Goal: Information Seeking & Learning: Learn about a topic

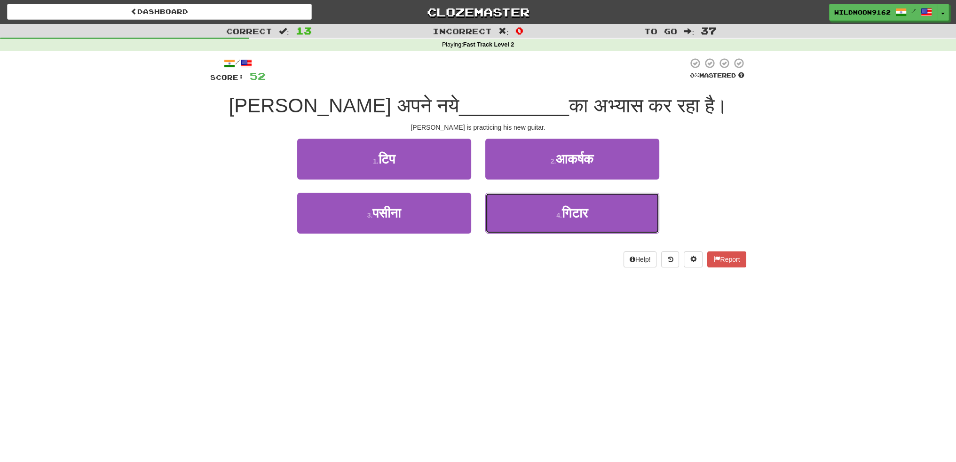
drag, startPoint x: 563, startPoint y: 215, endPoint x: 543, endPoint y: 188, distance: 32.7
click at [562, 215] on span "गिटार" at bounding box center [575, 213] width 26 height 15
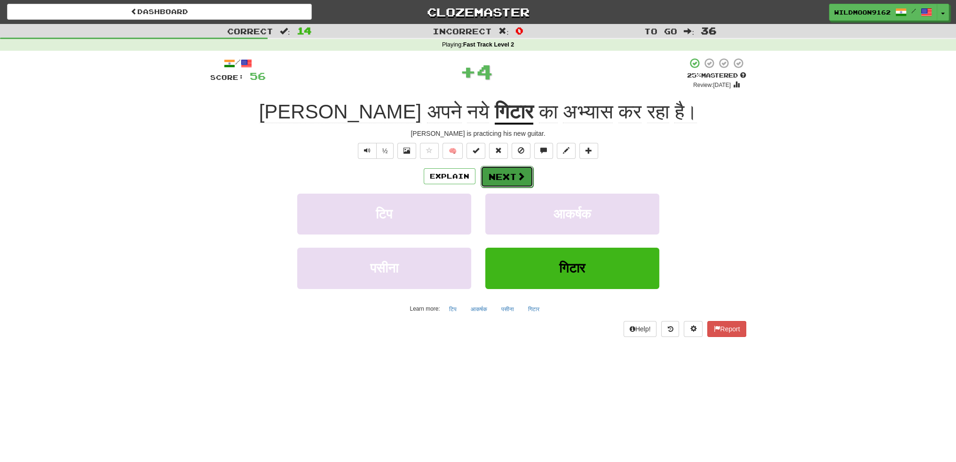
click at [517, 175] on span at bounding box center [521, 176] width 8 height 8
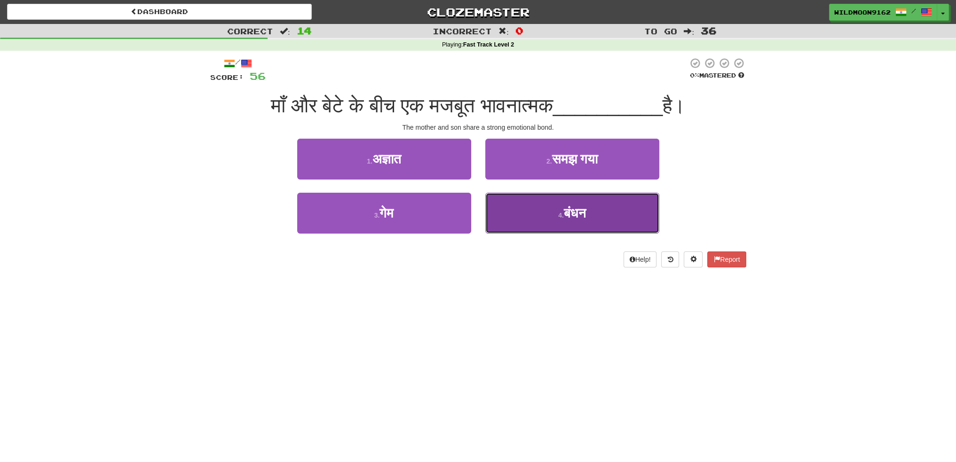
click at [560, 218] on small "4 ." at bounding box center [561, 216] width 6 height 8
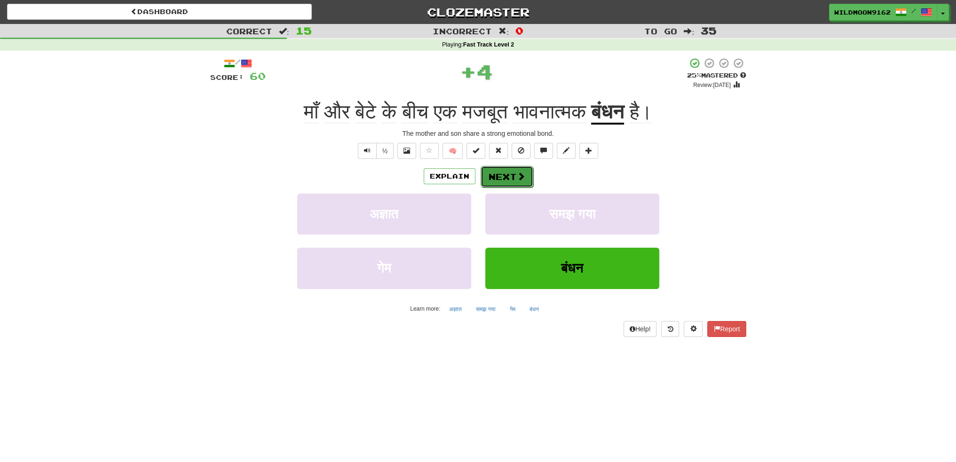
click at [499, 173] on button "Next" at bounding box center [507, 177] width 53 height 22
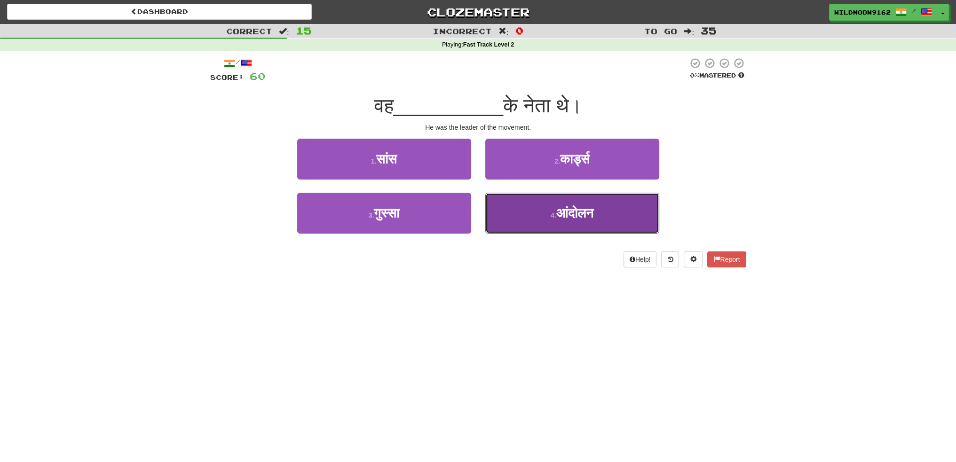
click at [565, 212] on span "आंदोलन" at bounding box center [575, 213] width 37 height 15
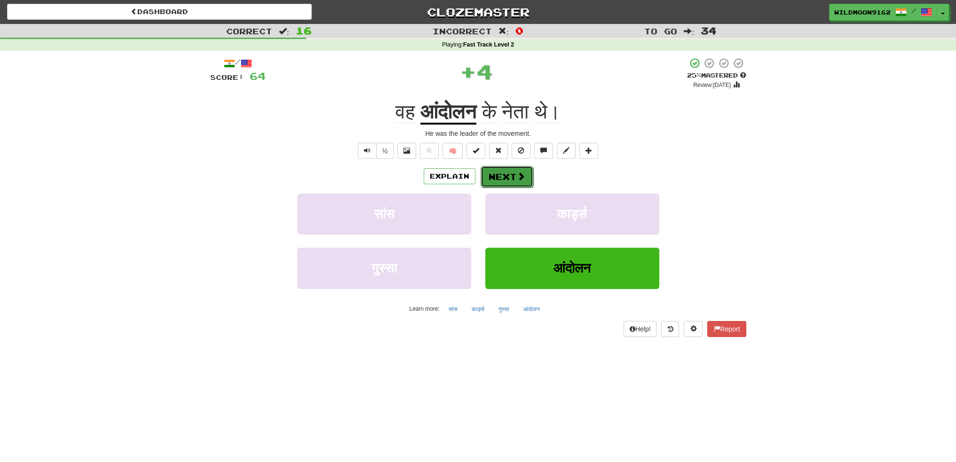
click at [493, 173] on button "Next" at bounding box center [507, 177] width 53 height 22
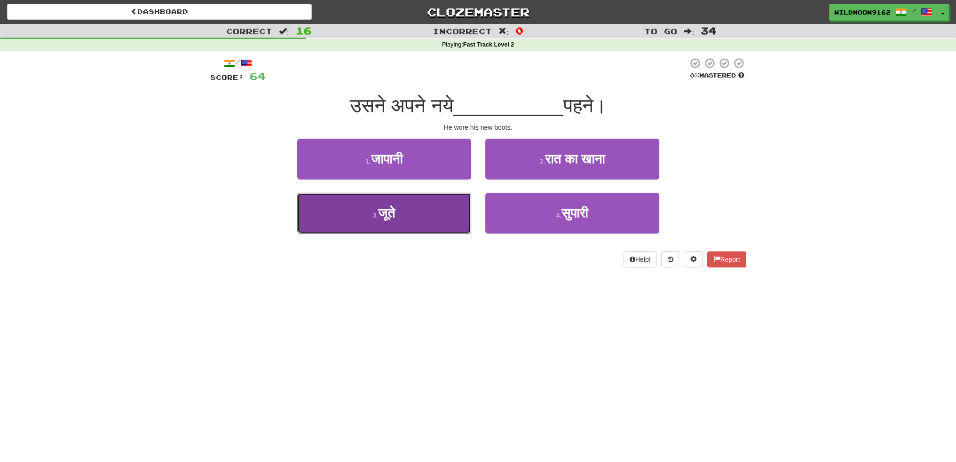
click at [405, 216] on button "3 . जूते" at bounding box center [384, 213] width 174 height 41
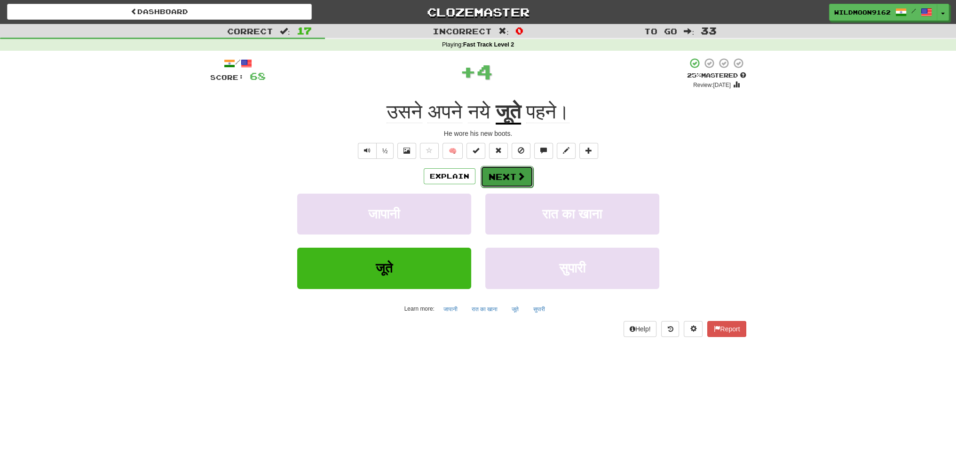
click at [513, 172] on button "Next" at bounding box center [507, 177] width 53 height 22
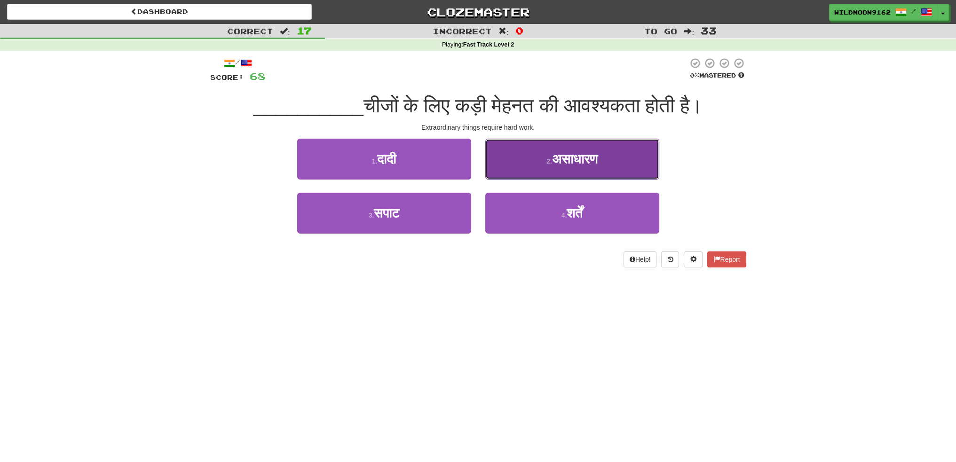
click at [538, 167] on button "2 . असाधारण" at bounding box center [573, 159] width 174 height 41
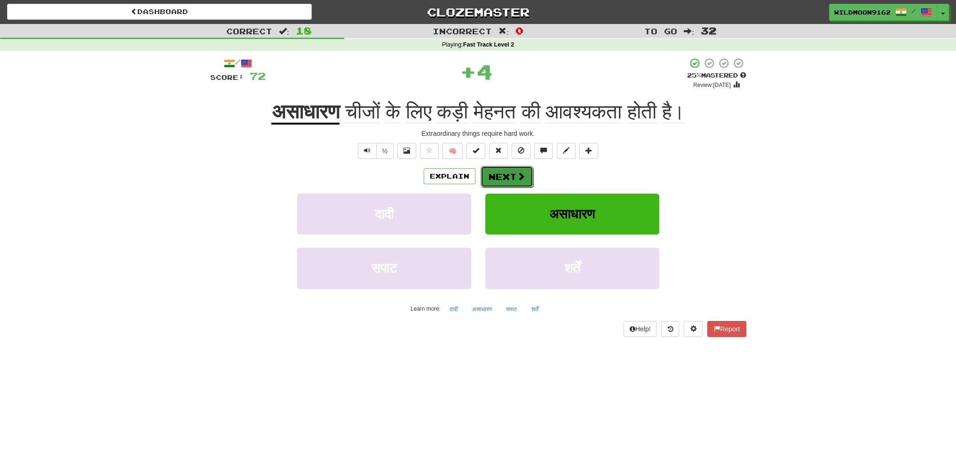
click at [490, 178] on button "Next" at bounding box center [507, 177] width 53 height 22
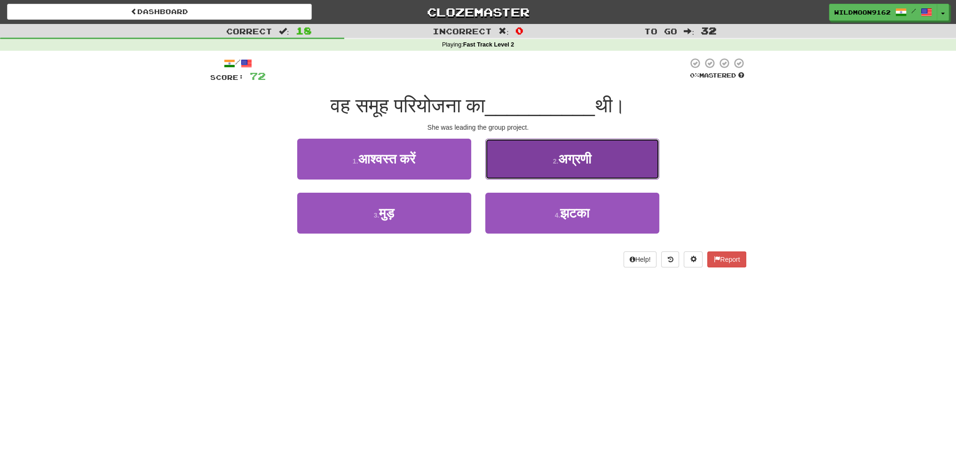
click at [561, 159] on span "अग्रणी" at bounding box center [574, 159] width 33 height 15
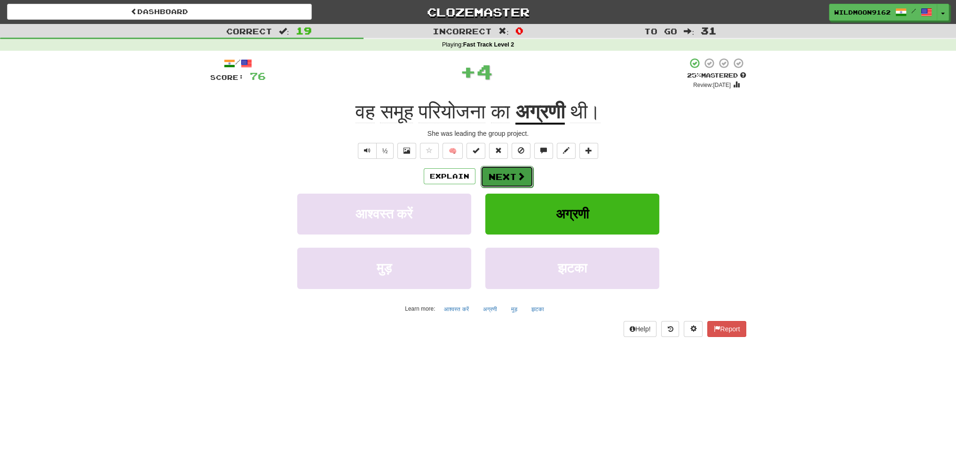
click at [502, 179] on button "Next" at bounding box center [507, 177] width 53 height 22
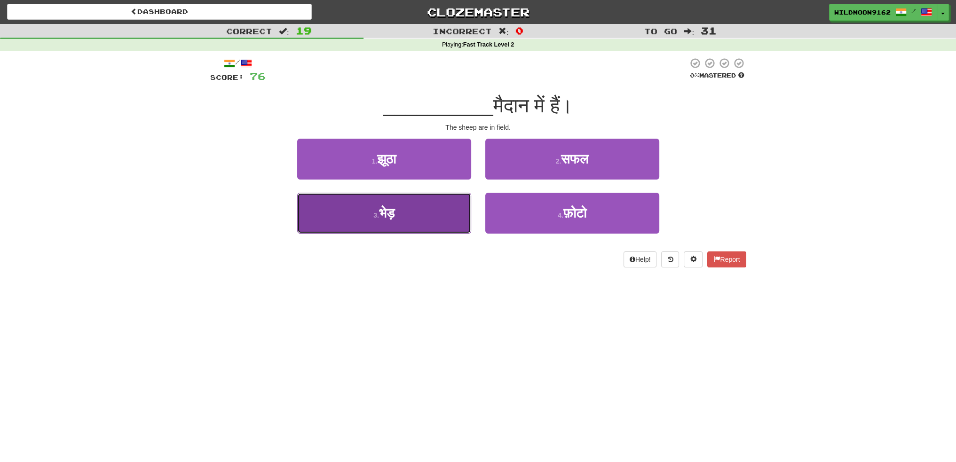
click at [395, 217] on span "भेड़" at bounding box center [387, 213] width 16 height 15
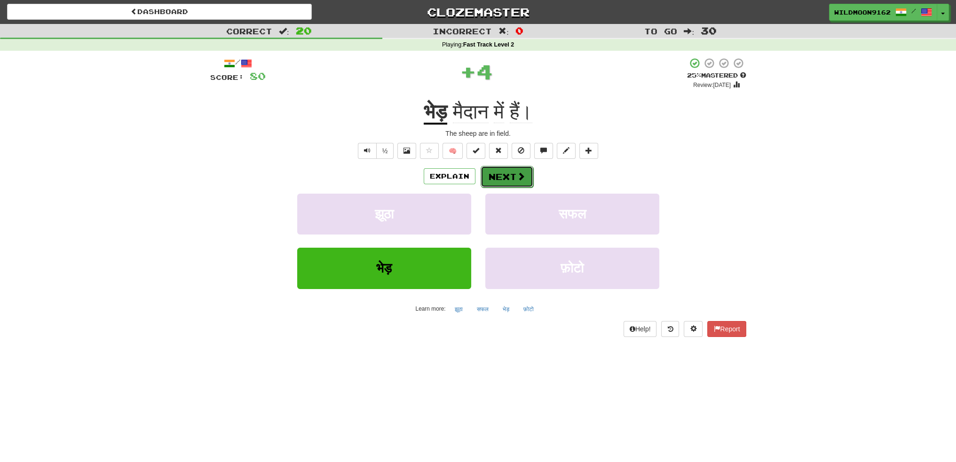
click at [492, 175] on button "Next" at bounding box center [507, 177] width 53 height 22
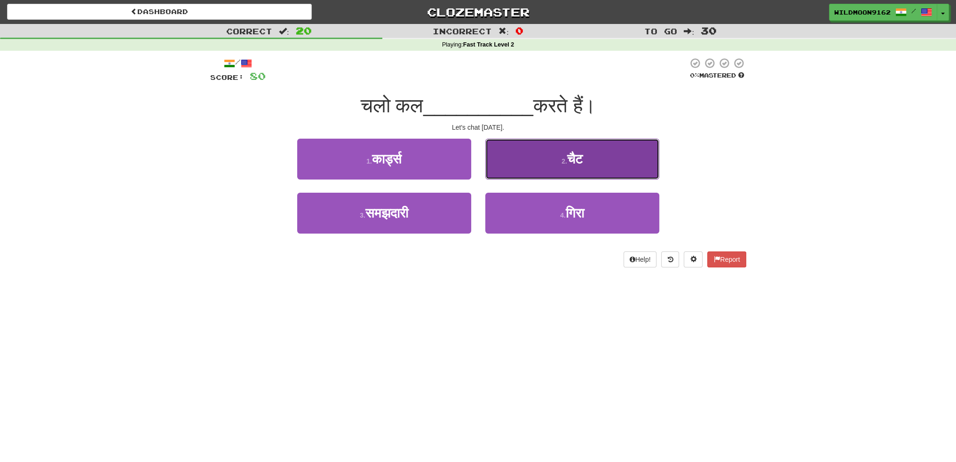
click at [539, 158] on button "2 . चैट" at bounding box center [573, 159] width 174 height 41
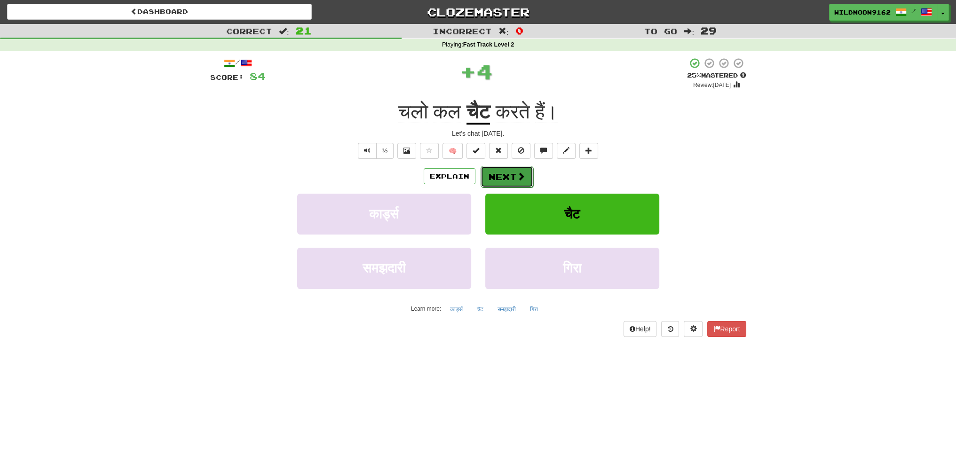
click at [486, 177] on button "Next" at bounding box center [507, 177] width 53 height 22
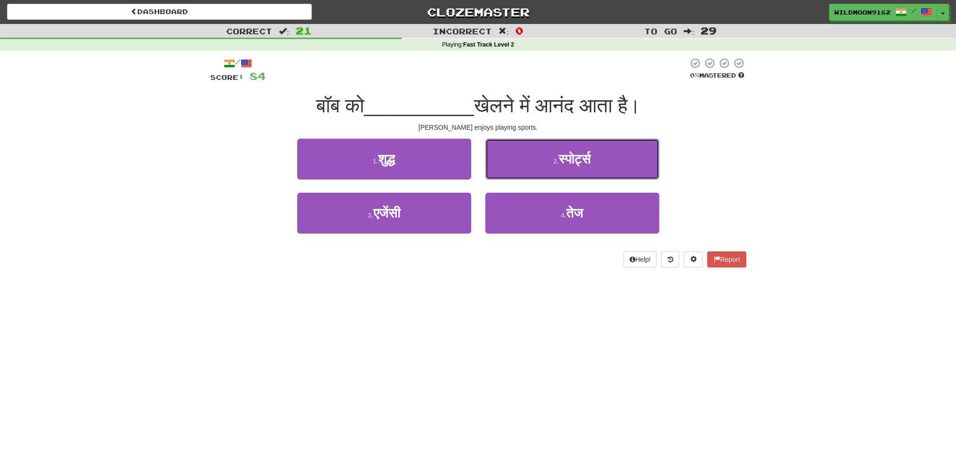
drag, startPoint x: 562, startPoint y: 161, endPoint x: 557, endPoint y: 165, distance: 6.1
click at [562, 161] on span "स्पोर्ट्स" at bounding box center [575, 159] width 32 height 15
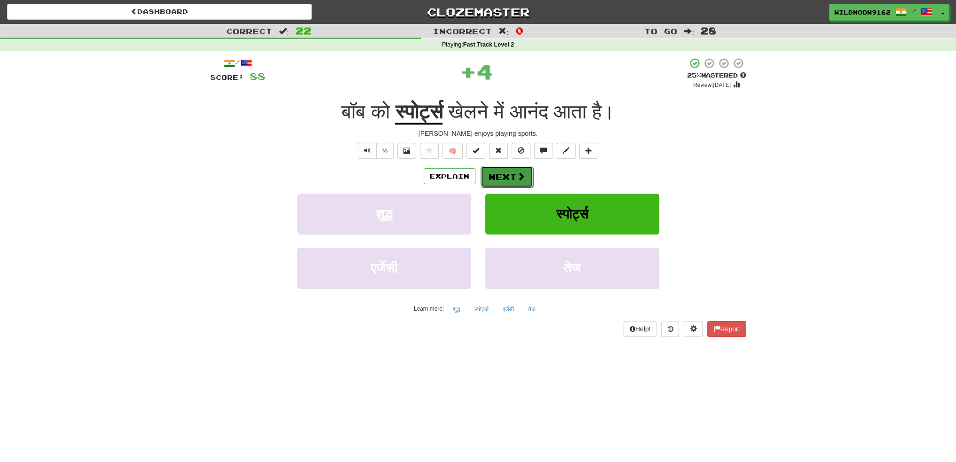
click at [515, 175] on button "Next" at bounding box center [507, 177] width 53 height 22
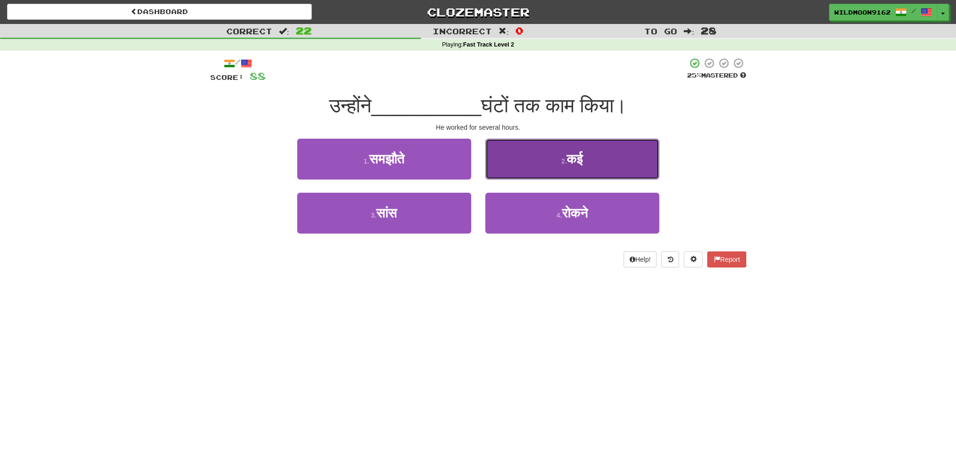
click at [567, 159] on span "कई" at bounding box center [575, 159] width 16 height 15
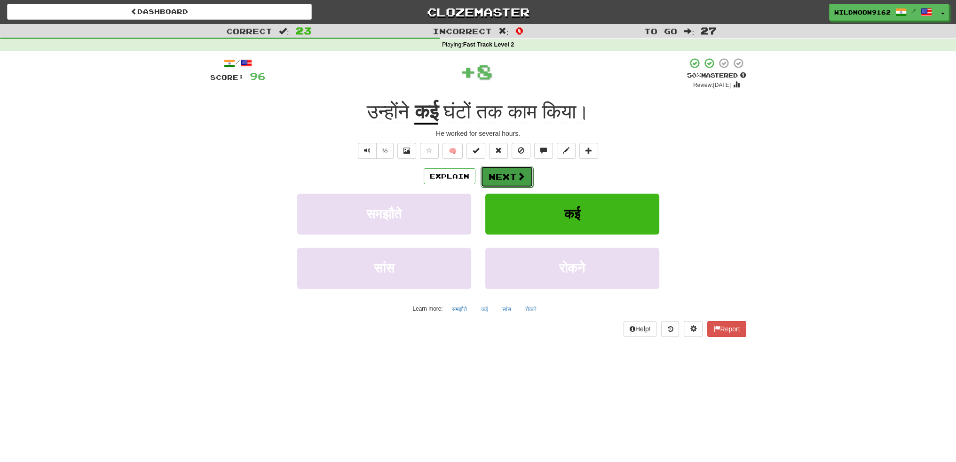
click at [517, 173] on span at bounding box center [521, 176] width 8 height 8
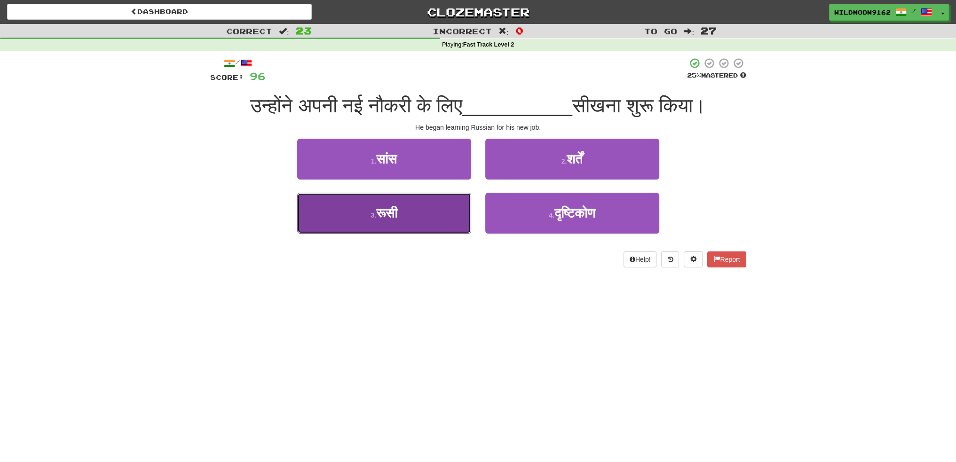
click at [423, 219] on button "3 . [DEMOGRAPHIC_DATA]" at bounding box center [384, 213] width 174 height 41
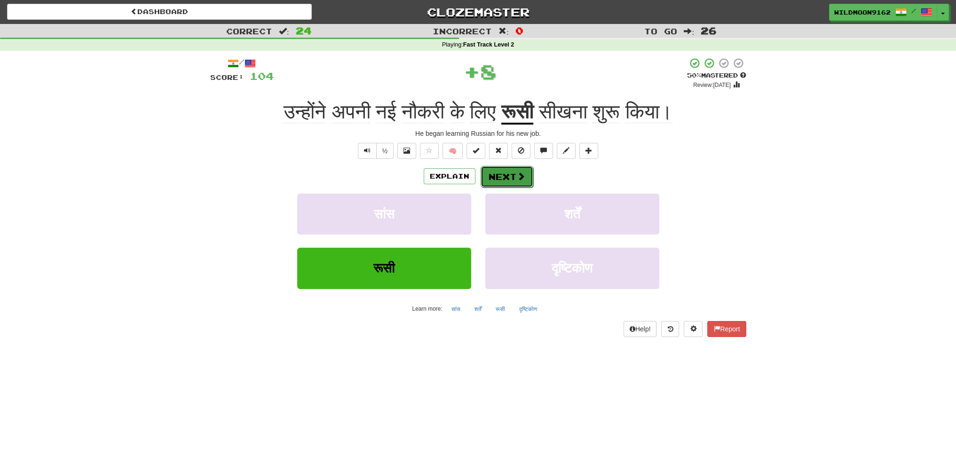
click at [499, 176] on button "Next" at bounding box center [507, 177] width 53 height 22
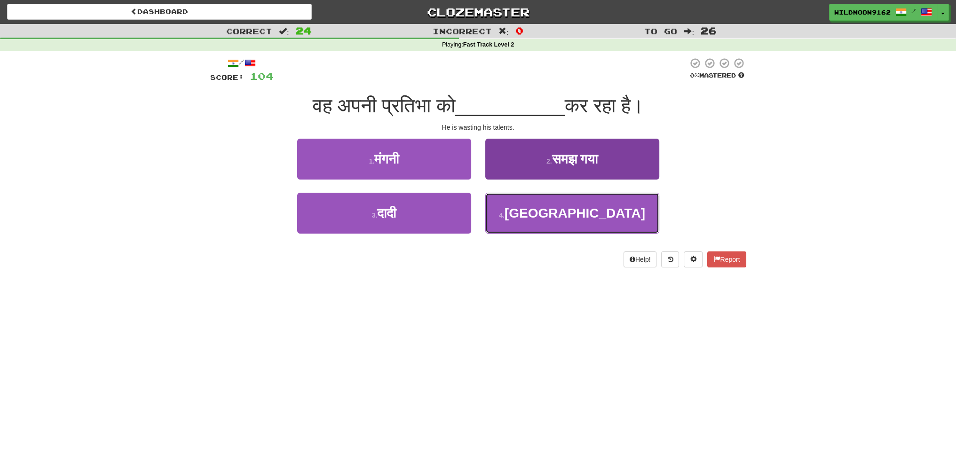
click at [564, 219] on span "[GEOGRAPHIC_DATA]" at bounding box center [575, 213] width 141 height 15
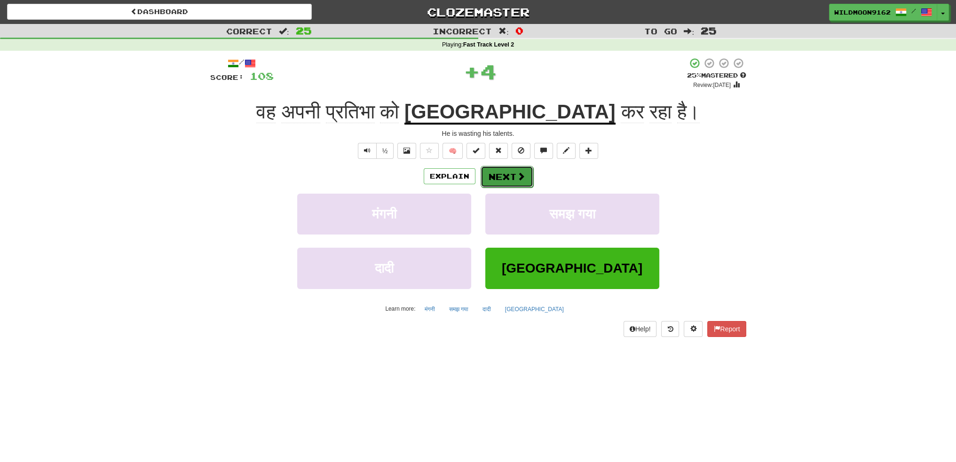
click at [506, 180] on button "Next" at bounding box center [507, 177] width 53 height 22
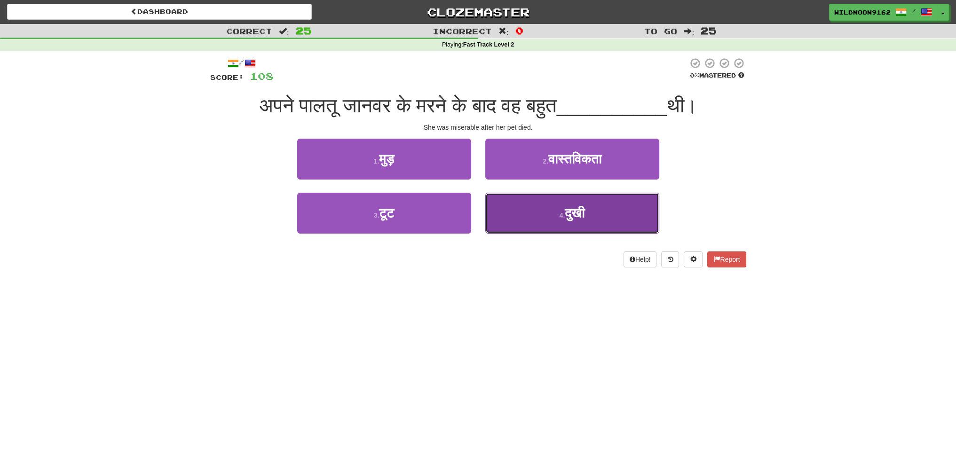
click at [572, 220] on button "4 . दुखी" at bounding box center [573, 213] width 174 height 41
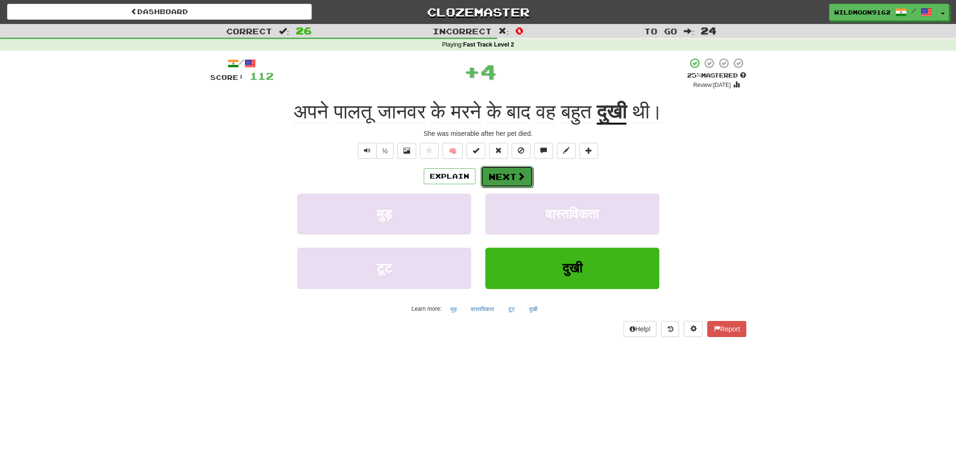
click at [513, 171] on button "Next" at bounding box center [507, 177] width 53 height 22
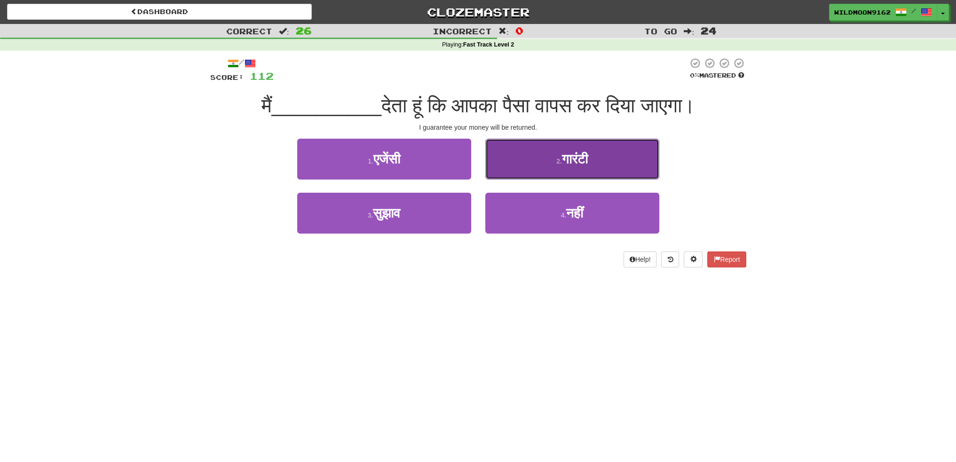
click at [579, 161] on span "गारंटी" at bounding box center [575, 159] width 26 height 15
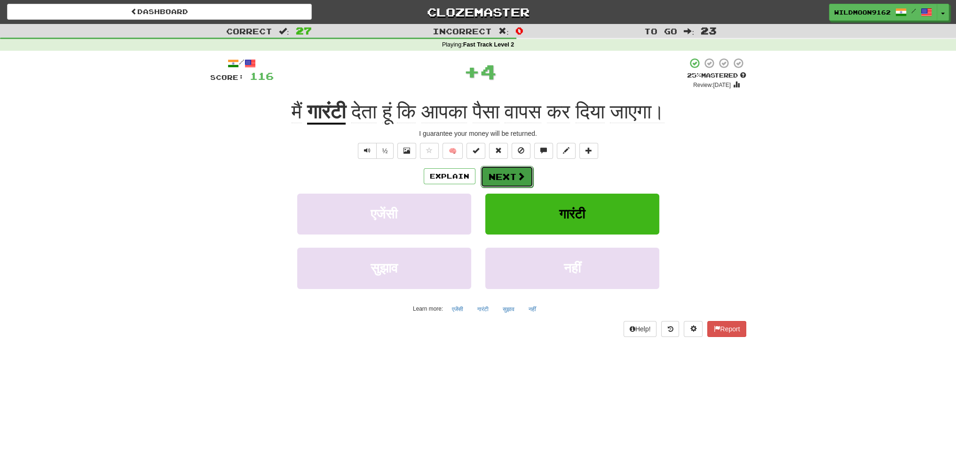
click at [505, 178] on button "Next" at bounding box center [507, 177] width 53 height 22
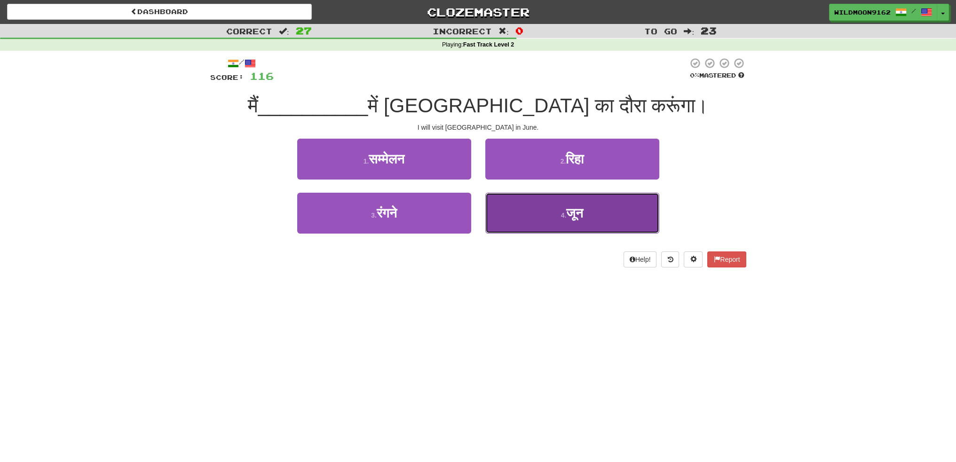
click at [516, 225] on button "4 . जून" at bounding box center [573, 213] width 174 height 41
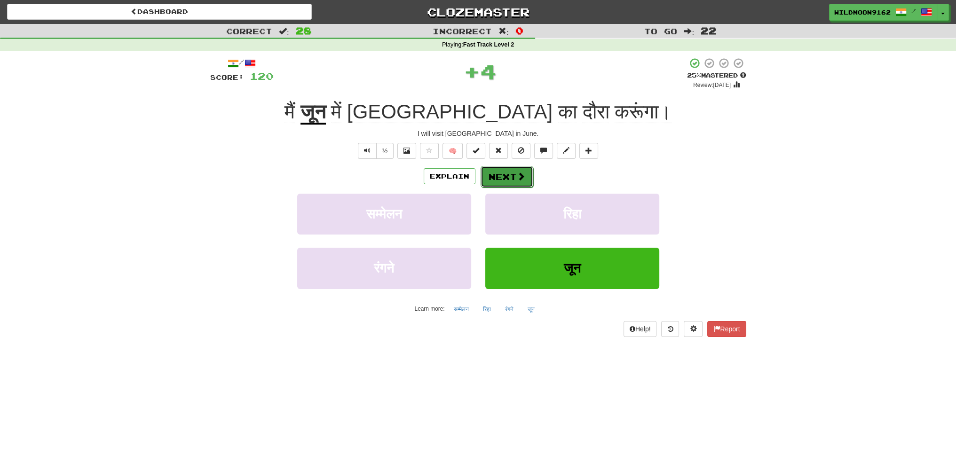
click at [496, 176] on button "Next" at bounding box center [507, 177] width 53 height 22
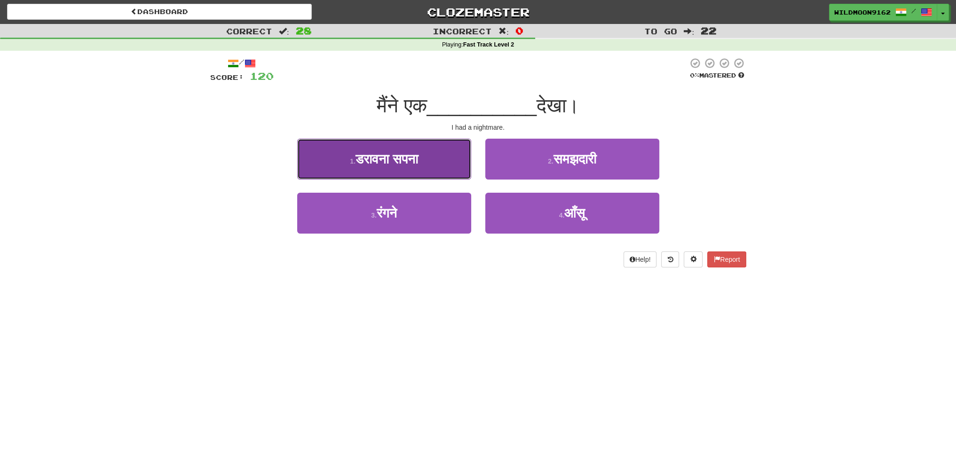
click at [439, 166] on button "1 . डरावना सपना" at bounding box center [384, 159] width 174 height 41
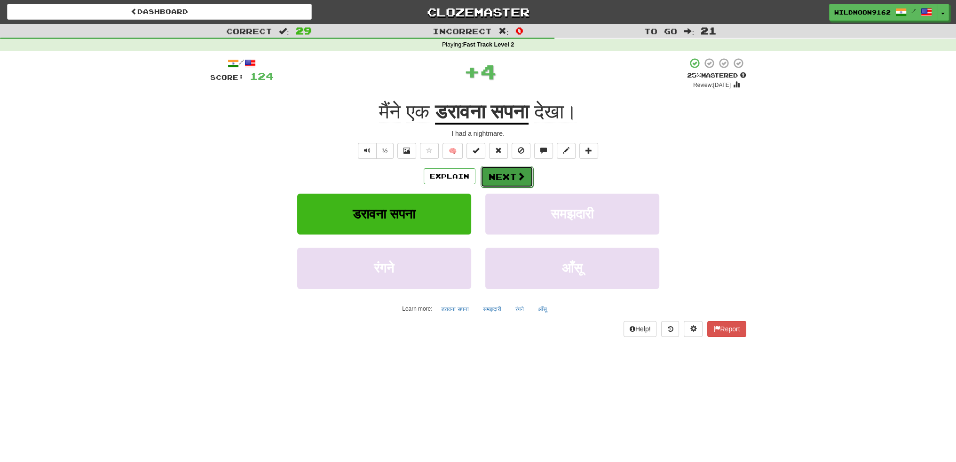
click at [523, 178] on span at bounding box center [521, 176] width 8 height 8
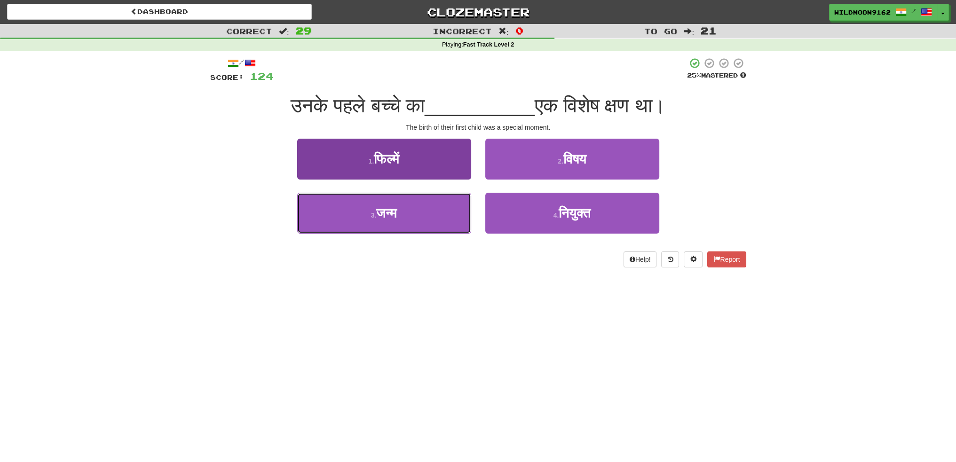
drag, startPoint x: 401, startPoint y: 215, endPoint x: 415, endPoint y: 215, distance: 14.1
click at [401, 215] on button "3 . जन्म" at bounding box center [384, 213] width 174 height 41
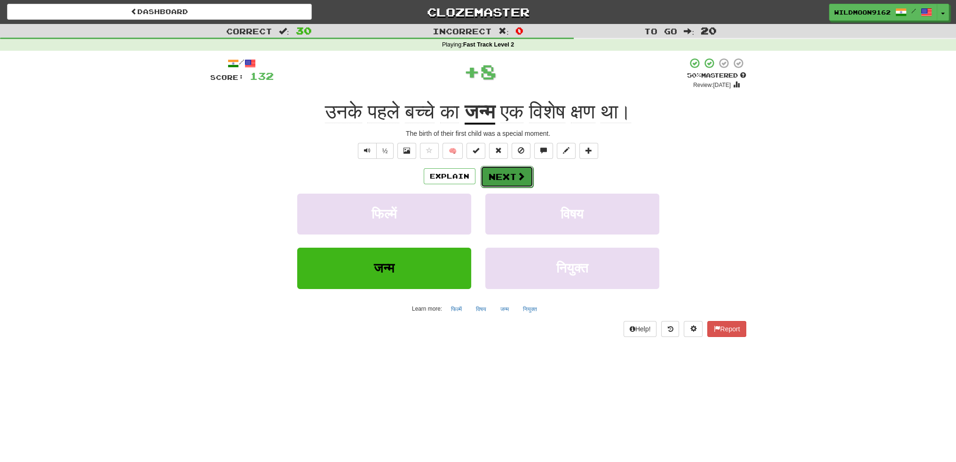
click at [508, 176] on button "Next" at bounding box center [507, 177] width 53 height 22
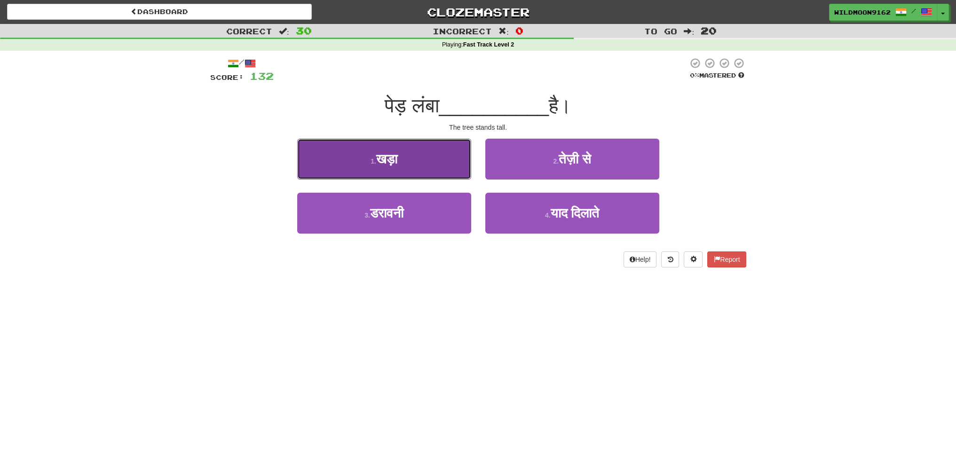
click at [409, 162] on button "1 . खड़ा" at bounding box center [384, 159] width 174 height 41
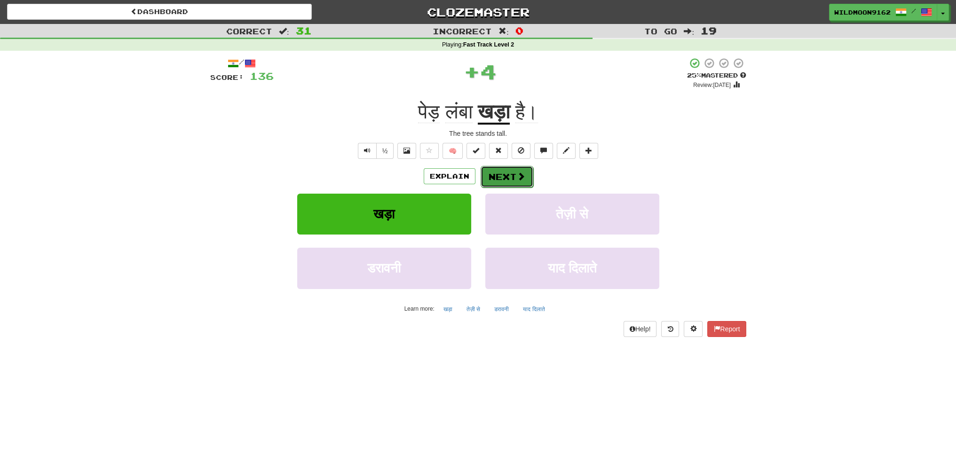
click at [518, 174] on span at bounding box center [521, 176] width 8 height 8
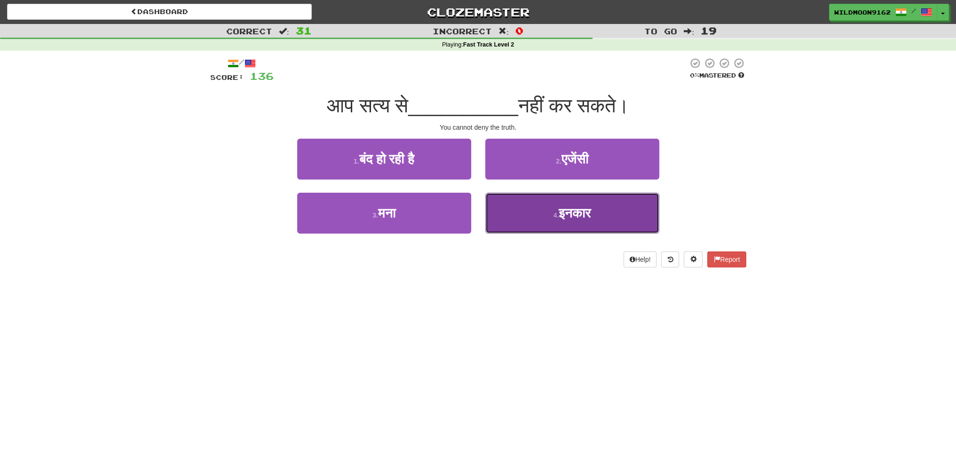
click at [585, 214] on span "इनकार" at bounding box center [575, 213] width 32 height 15
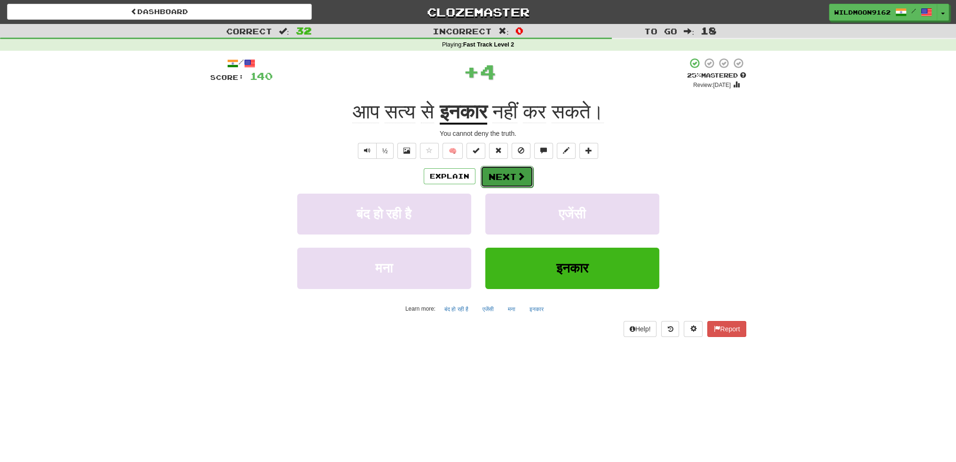
click at [497, 178] on button "Next" at bounding box center [507, 177] width 53 height 22
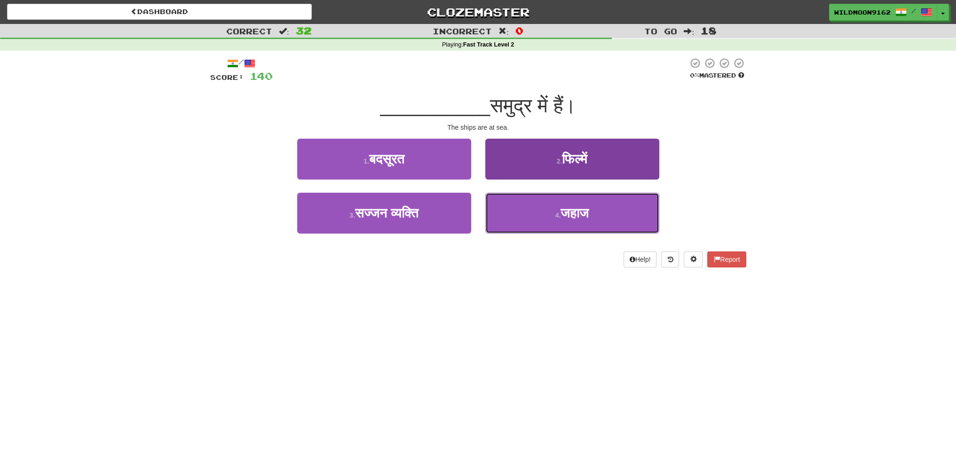
click at [576, 225] on button "4 . जहाज" at bounding box center [573, 213] width 174 height 41
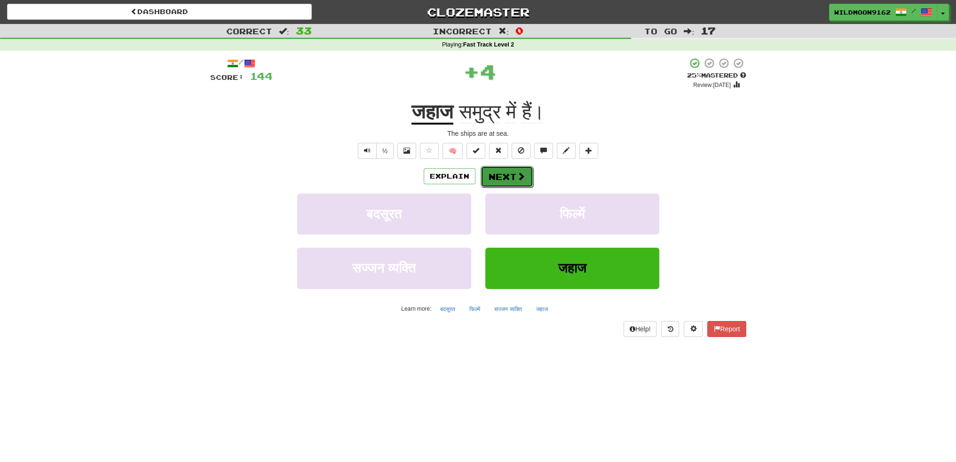
click at [504, 177] on button "Next" at bounding box center [507, 177] width 53 height 22
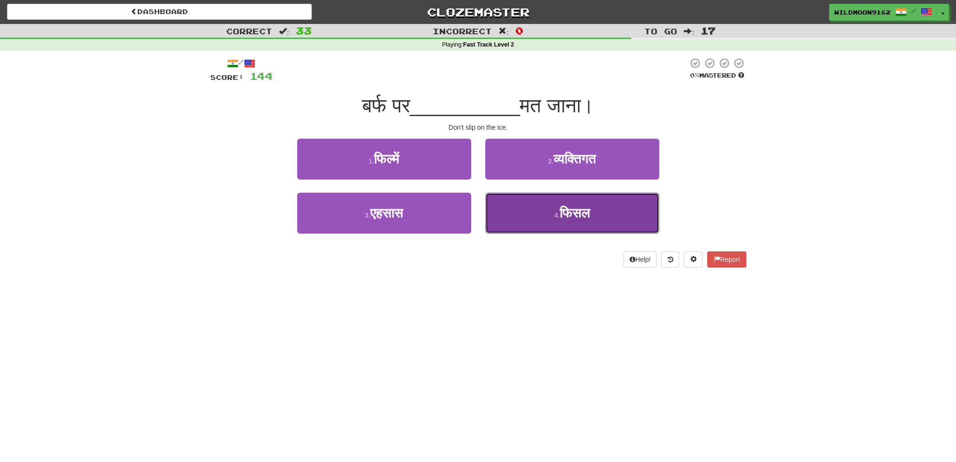
click at [554, 223] on button "4 . [GEOGRAPHIC_DATA]" at bounding box center [573, 213] width 174 height 41
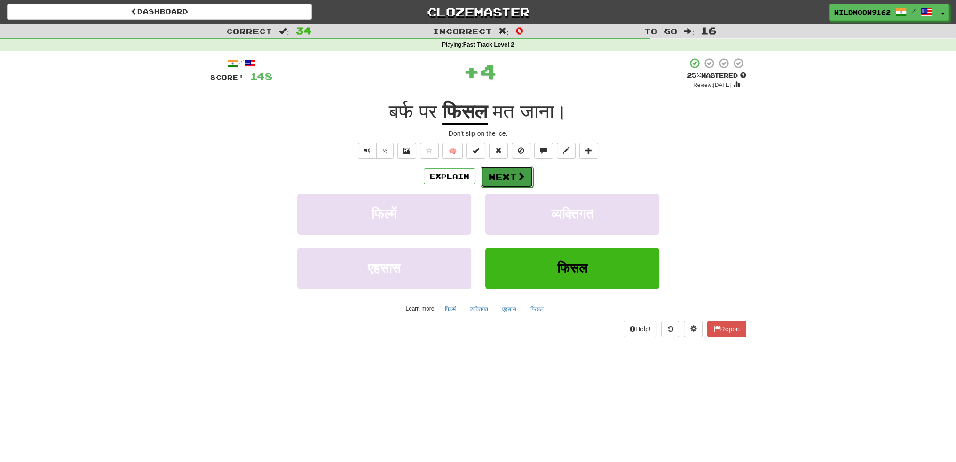
click at [504, 179] on button "Next" at bounding box center [507, 177] width 53 height 22
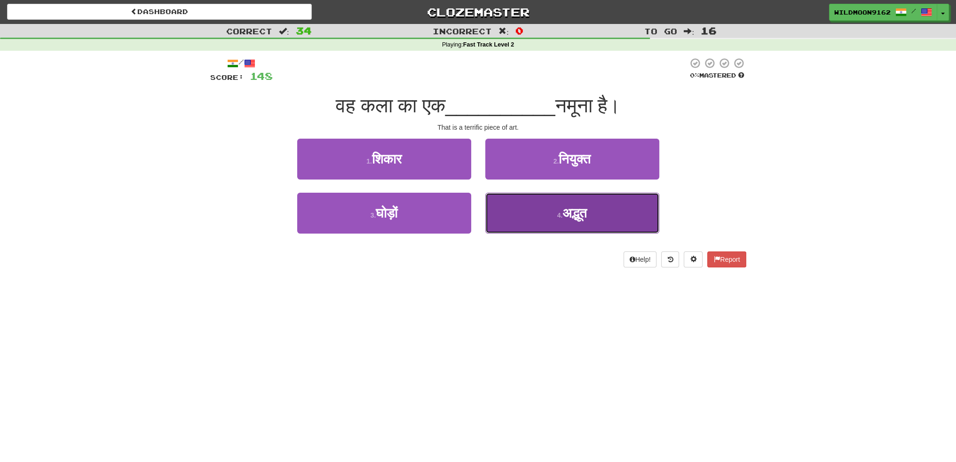
click at [576, 216] on span "अद्भूत" at bounding box center [575, 213] width 24 height 15
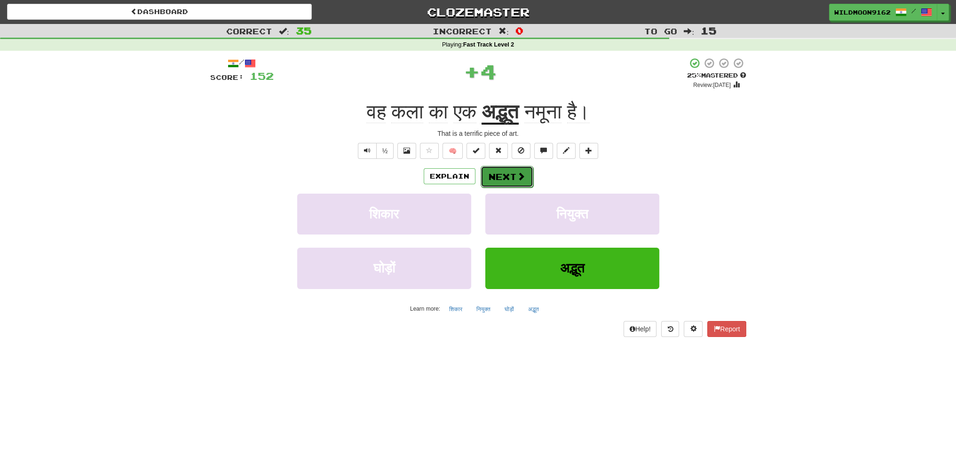
click at [514, 176] on button "Next" at bounding box center [507, 177] width 53 height 22
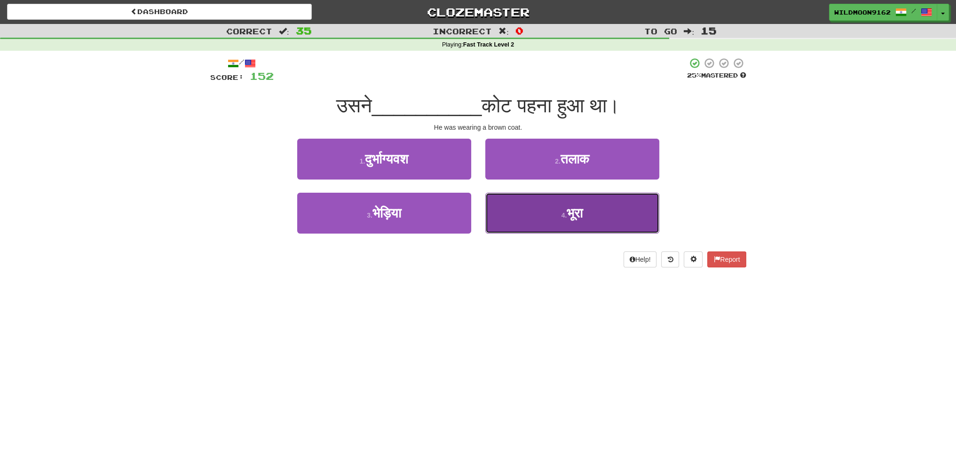
click at [557, 222] on button "4 . [GEOGRAPHIC_DATA]" at bounding box center [573, 213] width 174 height 41
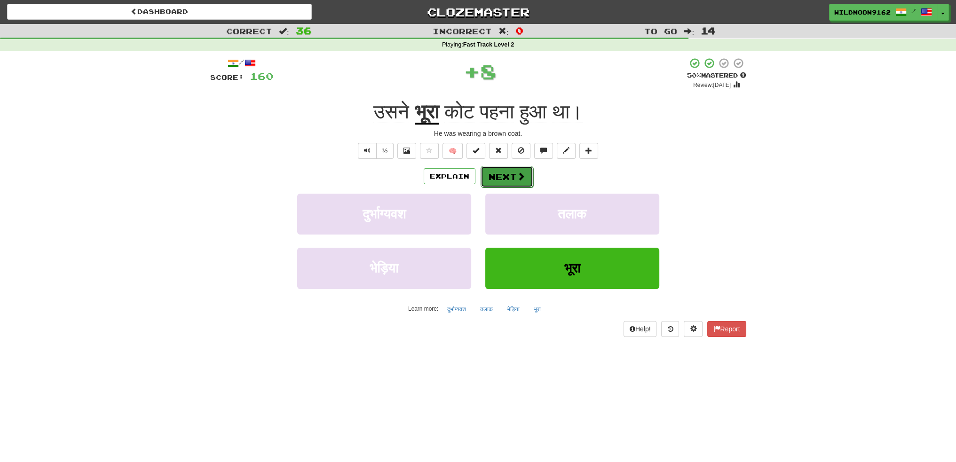
click at [506, 179] on button "Next" at bounding box center [507, 177] width 53 height 22
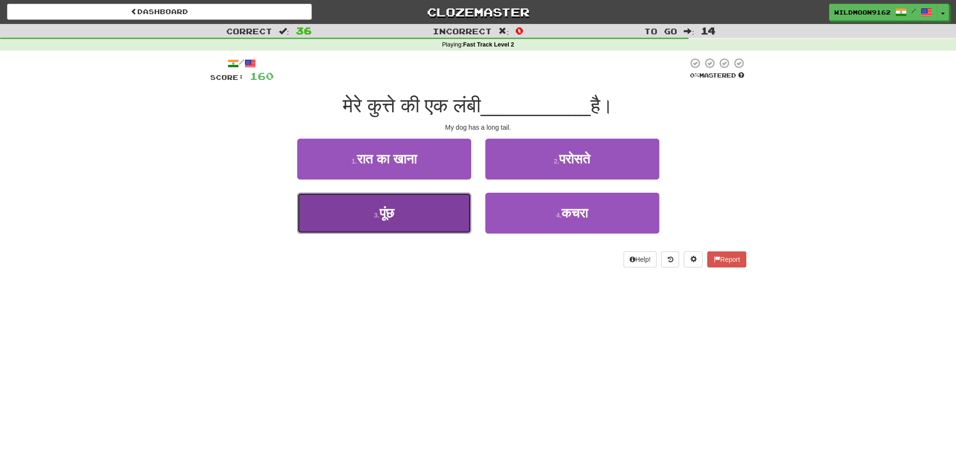
click at [406, 214] on button "3 . पूंछ" at bounding box center [384, 213] width 174 height 41
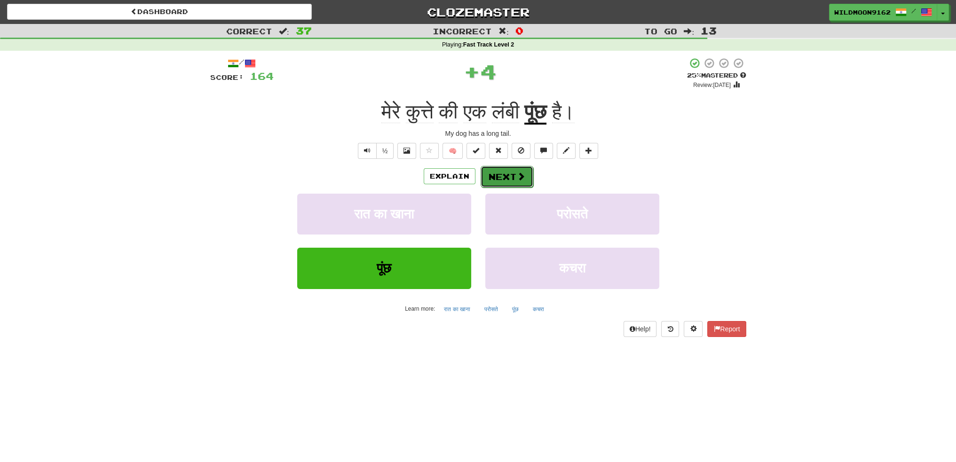
click at [509, 180] on button "Next" at bounding box center [507, 177] width 53 height 22
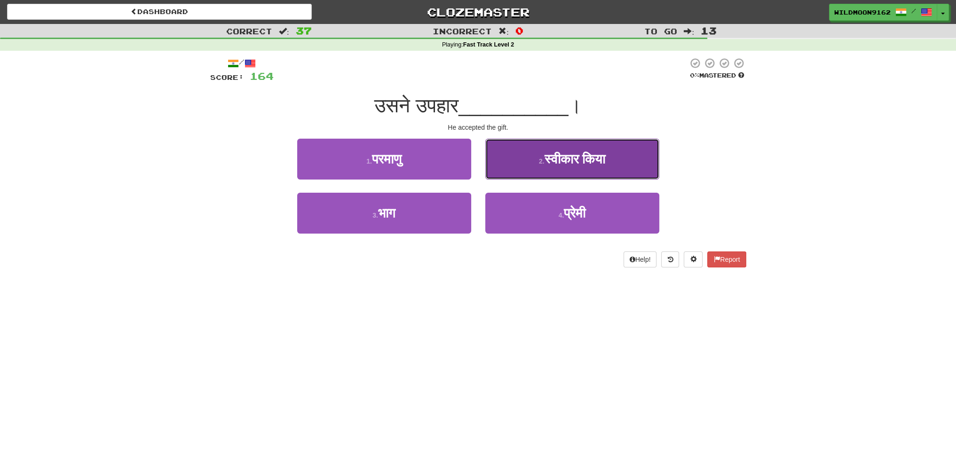
click at [570, 170] on button "2 . स्वीकार किया" at bounding box center [573, 159] width 174 height 41
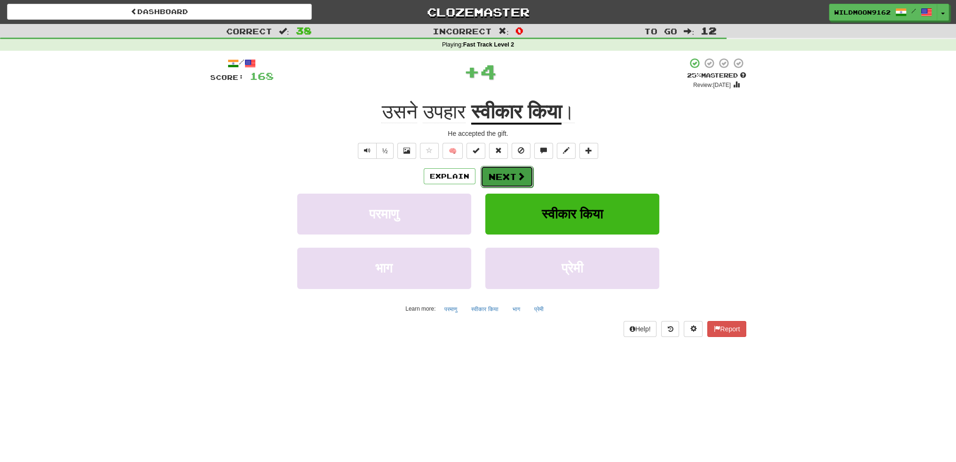
click at [512, 178] on button "Next" at bounding box center [507, 177] width 53 height 22
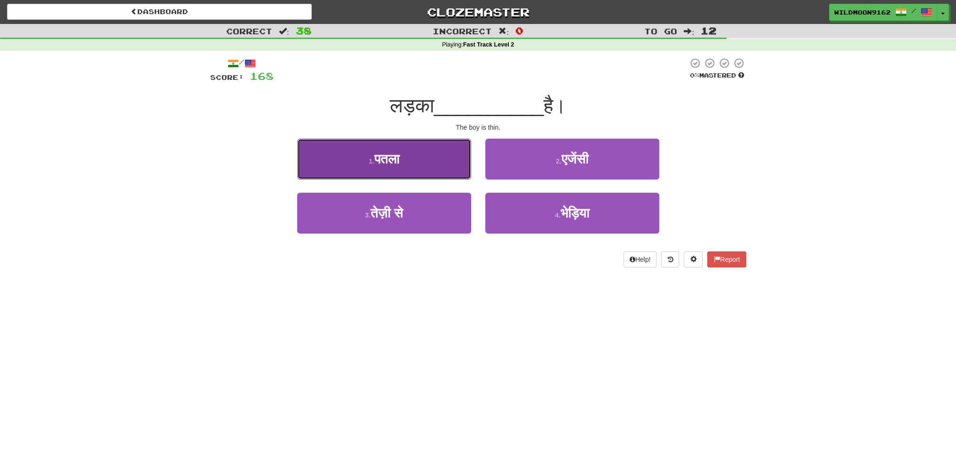
click at [399, 166] on span "पतला" at bounding box center [386, 159] width 25 height 15
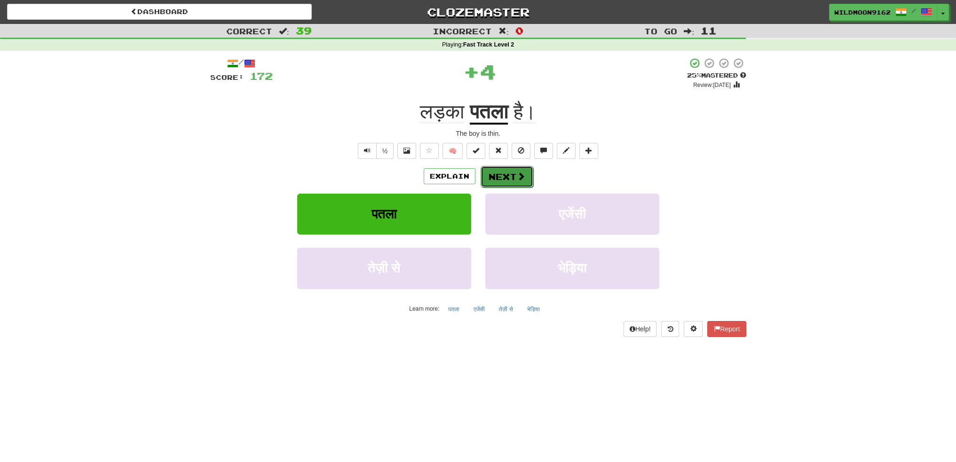
click at [509, 172] on button "Next" at bounding box center [507, 177] width 53 height 22
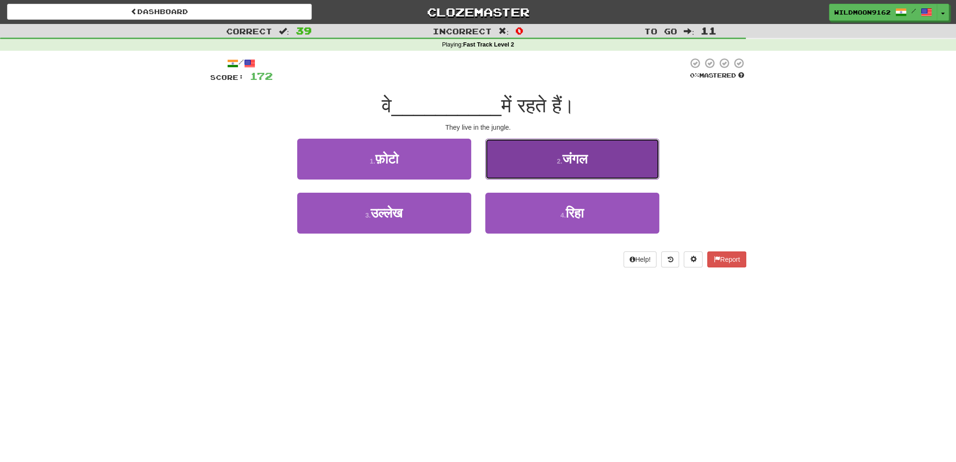
click at [573, 157] on span "जंगल" at bounding box center [575, 159] width 25 height 15
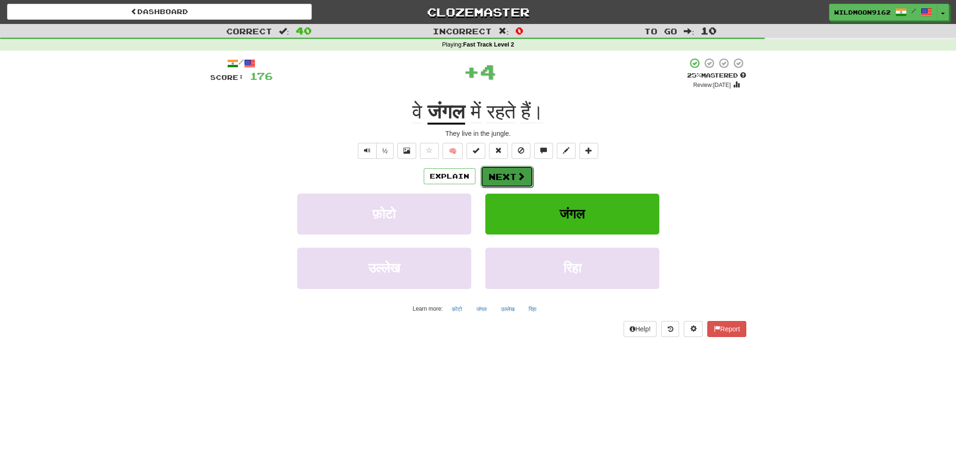
click at [500, 175] on button "Next" at bounding box center [507, 177] width 53 height 22
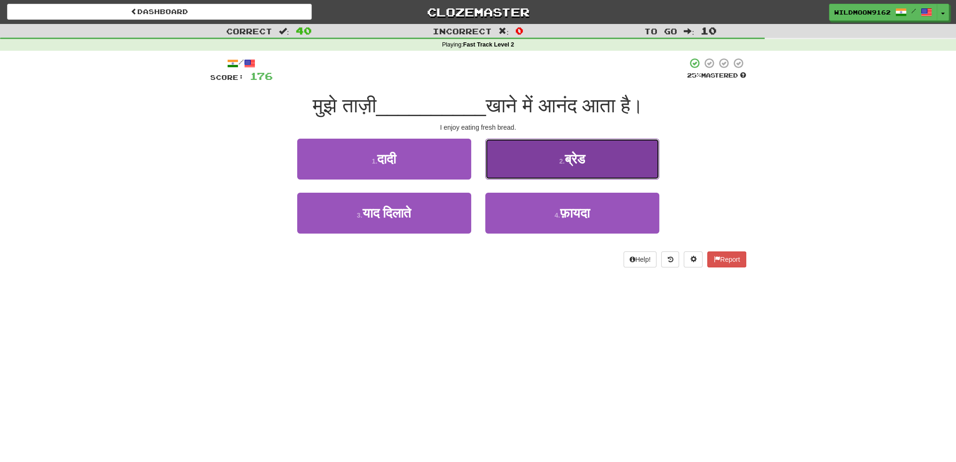
click at [566, 162] on span "ब्रेड" at bounding box center [575, 159] width 20 height 15
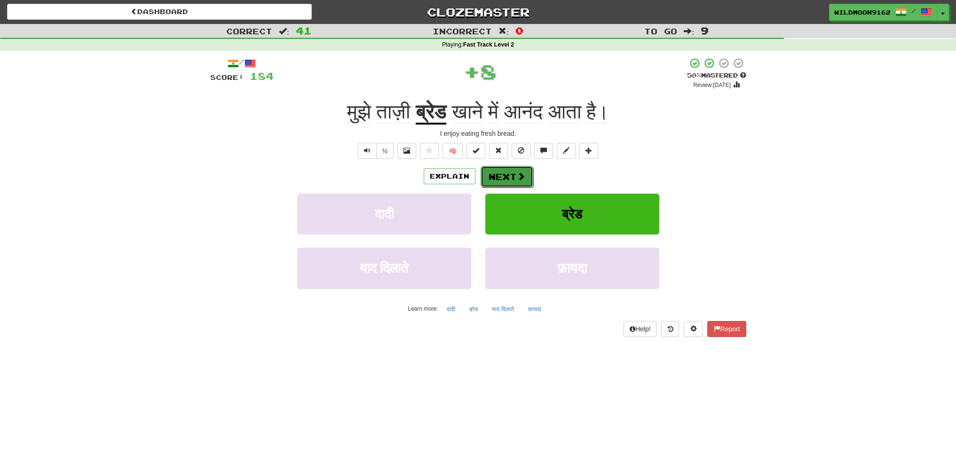
click at [499, 180] on button "Next" at bounding box center [507, 177] width 53 height 22
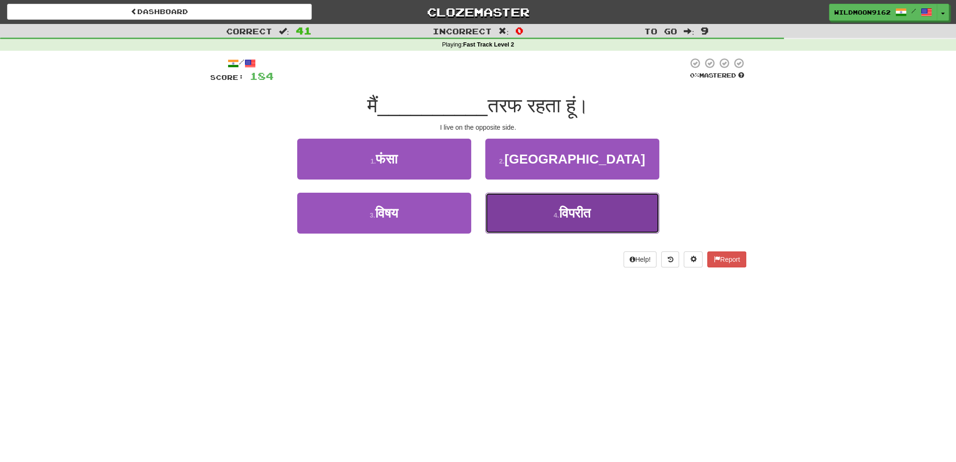
click at [542, 217] on button "4 . विपरीत" at bounding box center [573, 213] width 174 height 41
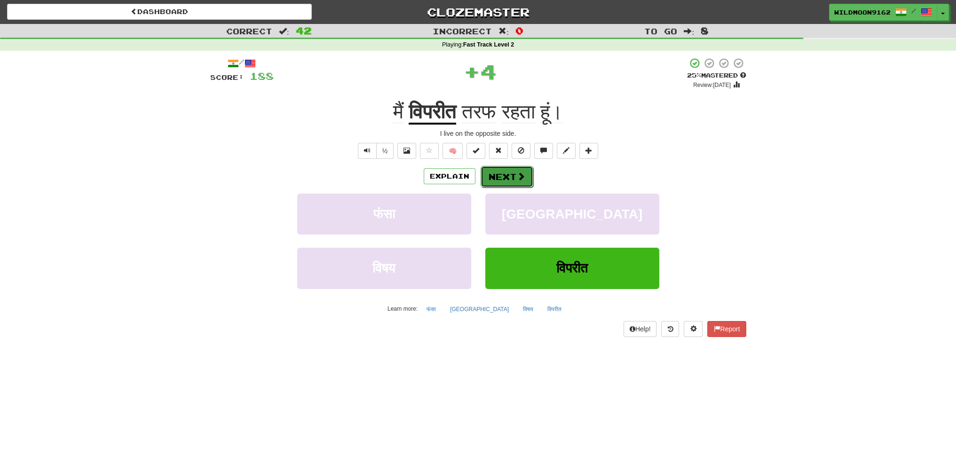
click at [510, 178] on button "Next" at bounding box center [507, 177] width 53 height 22
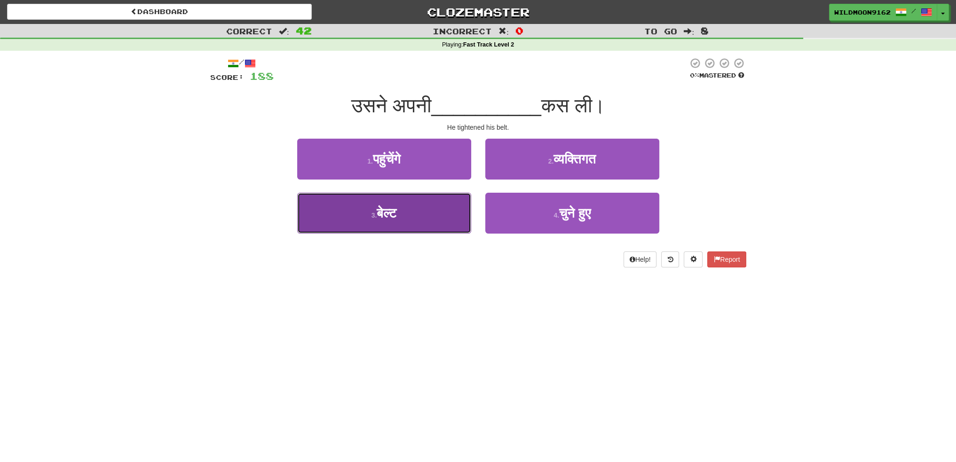
click at [422, 217] on button "3 . बेल्ट" at bounding box center [384, 213] width 174 height 41
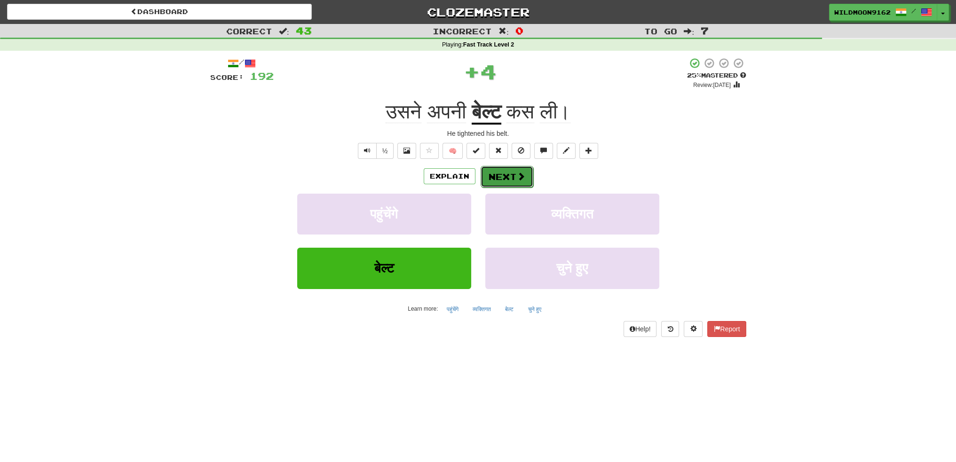
click at [508, 176] on button "Next" at bounding box center [507, 177] width 53 height 22
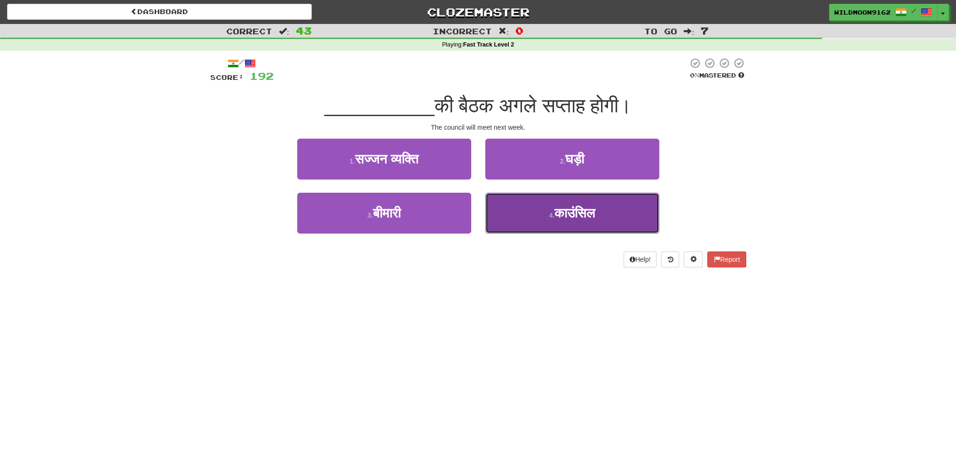
click at [549, 214] on small "4 ." at bounding box center [552, 216] width 6 height 8
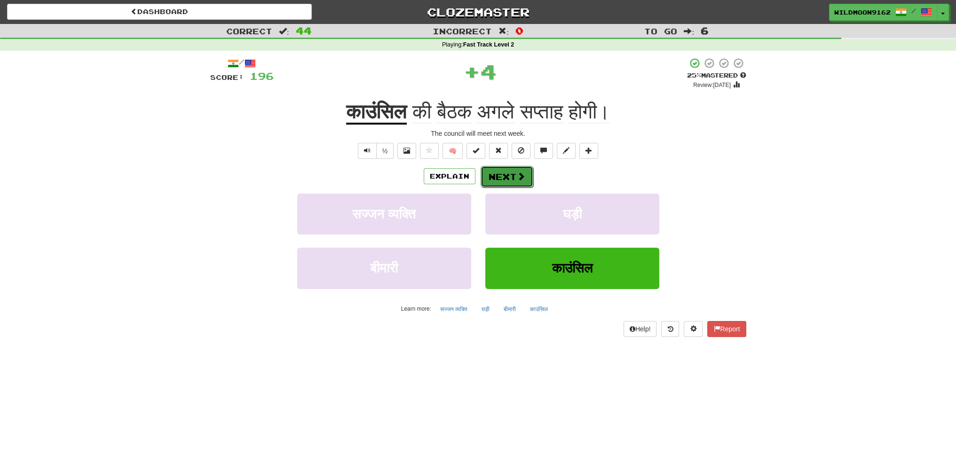
click at [509, 177] on button "Next" at bounding box center [507, 177] width 53 height 22
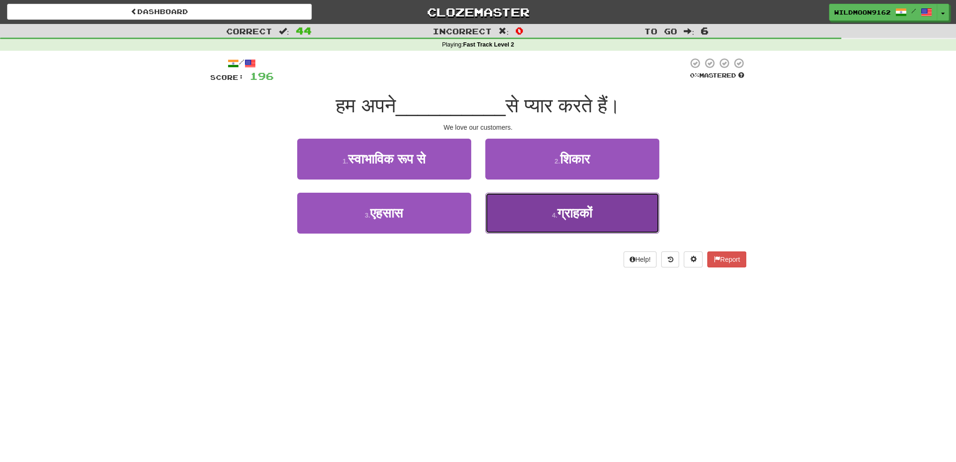
click at [570, 220] on button "4 . ग्राहकों" at bounding box center [573, 213] width 174 height 41
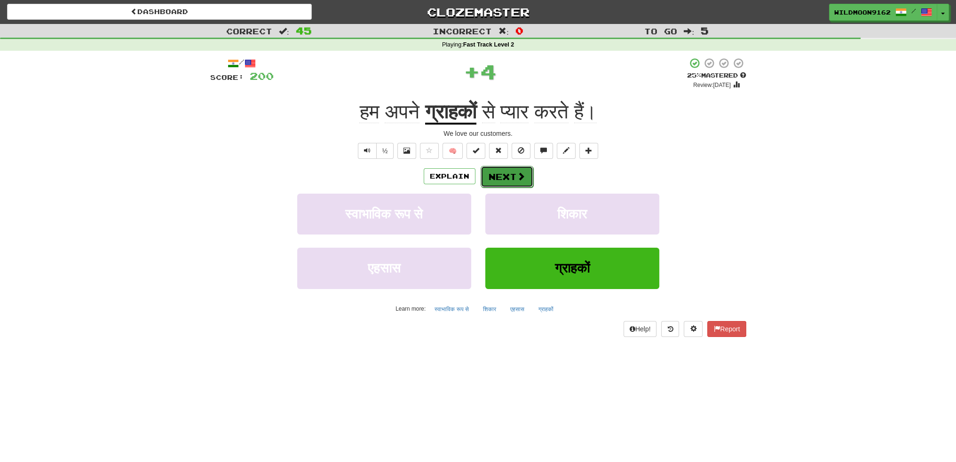
click at [507, 171] on button "Next" at bounding box center [507, 177] width 53 height 22
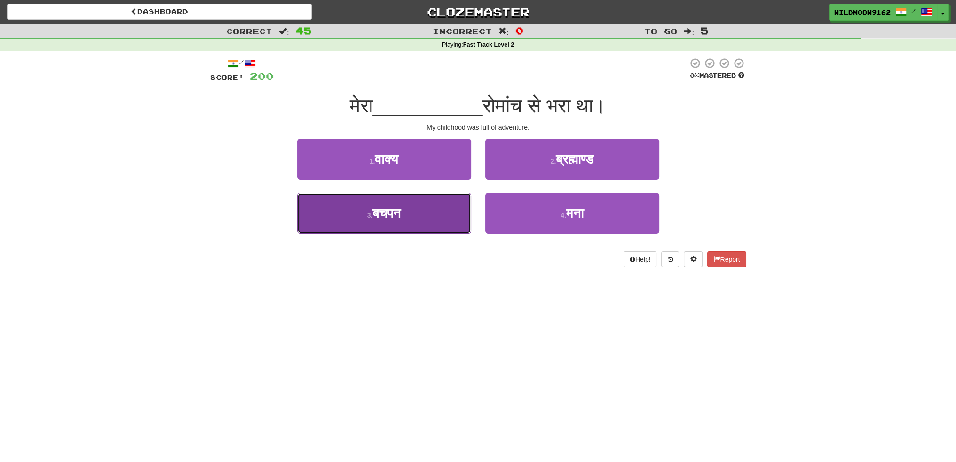
click at [422, 217] on button "3 . बचपन" at bounding box center [384, 213] width 174 height 41
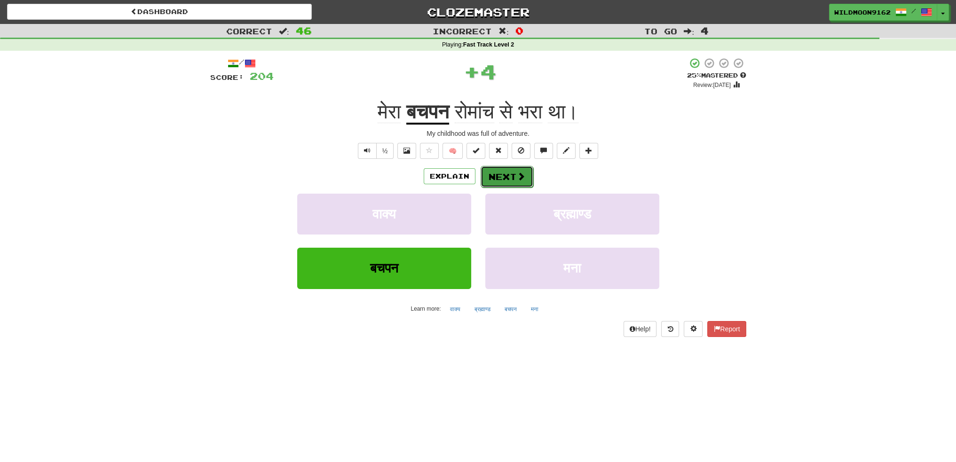
click at [510, 175] on button "Next" at bounding box center [507, 177] width 53 height 22
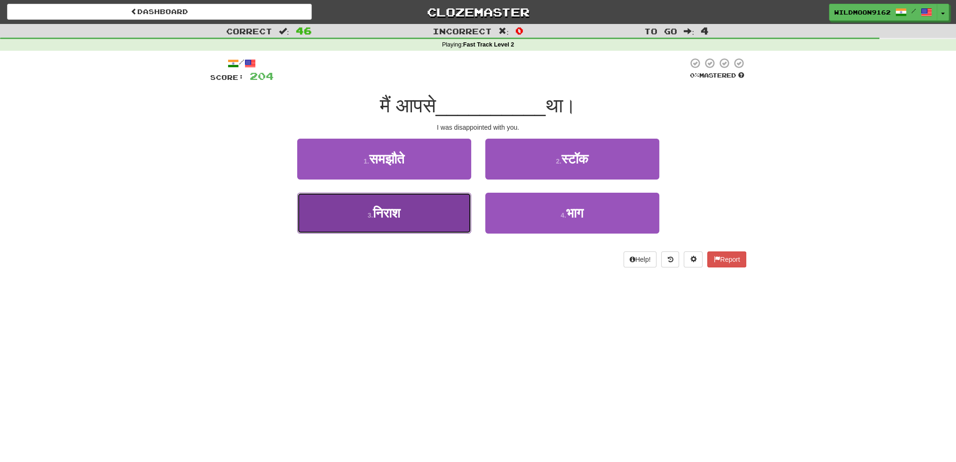
click at [400, 212] on span "निराश" at bounding box center [386, 213] width 27 height 15
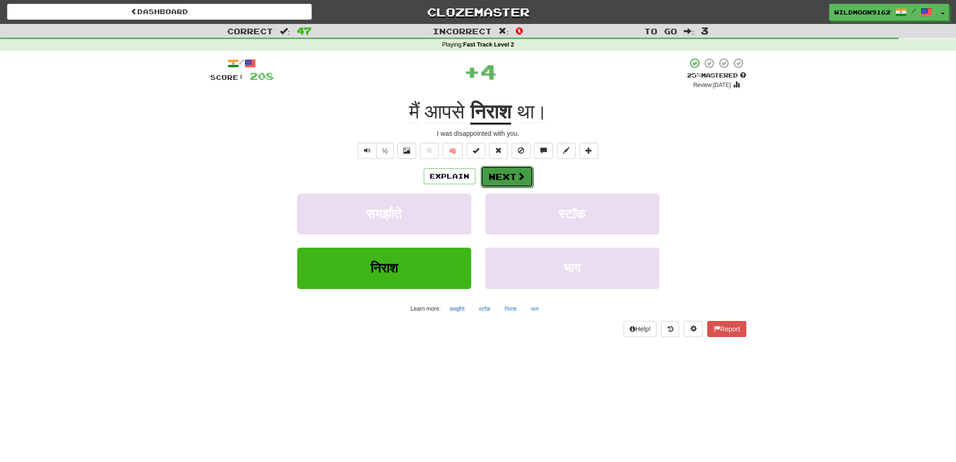
click at [502, 177] on button "Next" at bounding box center [507, 177] width 53 height 22
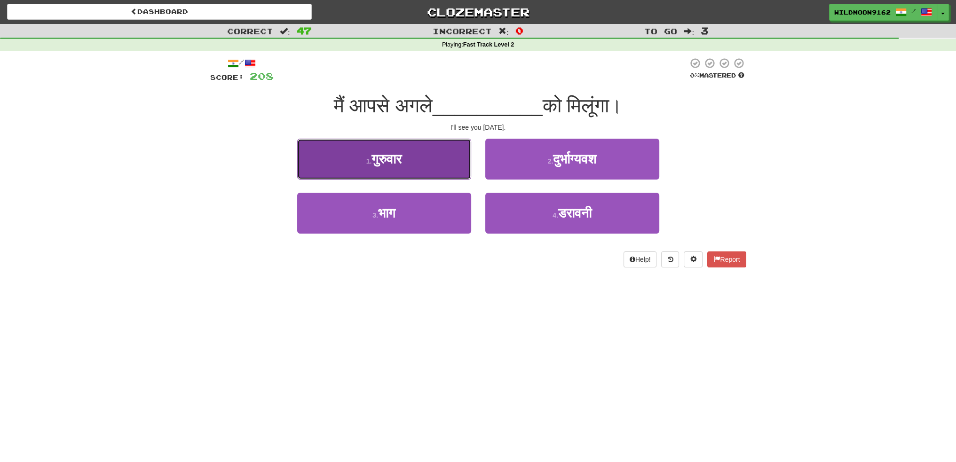
click at [414, 159] on button "1 . गुरुवार" at bounding box center [384, 159] width 174 height 41
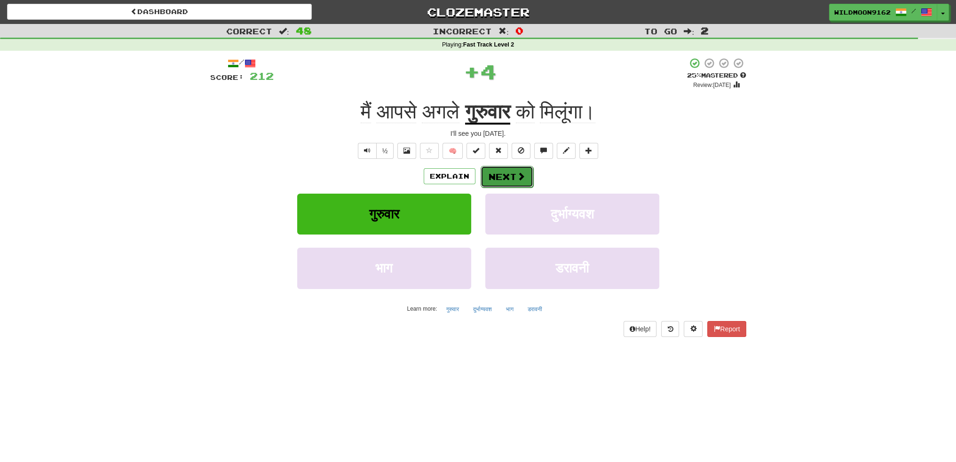
click at [507, 175] on button "Next" at bounding box center [507, 177] width 53 height 22
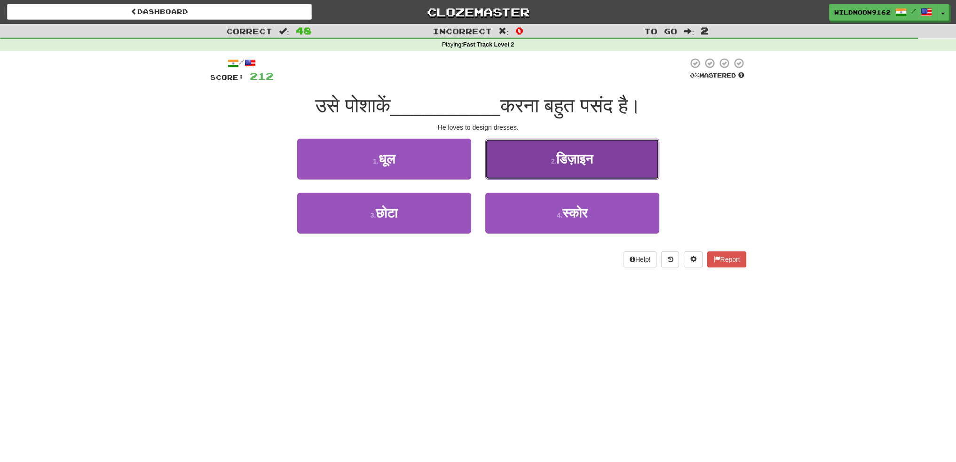
click at [557, 159] on span "डिज़ाइन" at bounding box center [575, 159] width 37 height 15
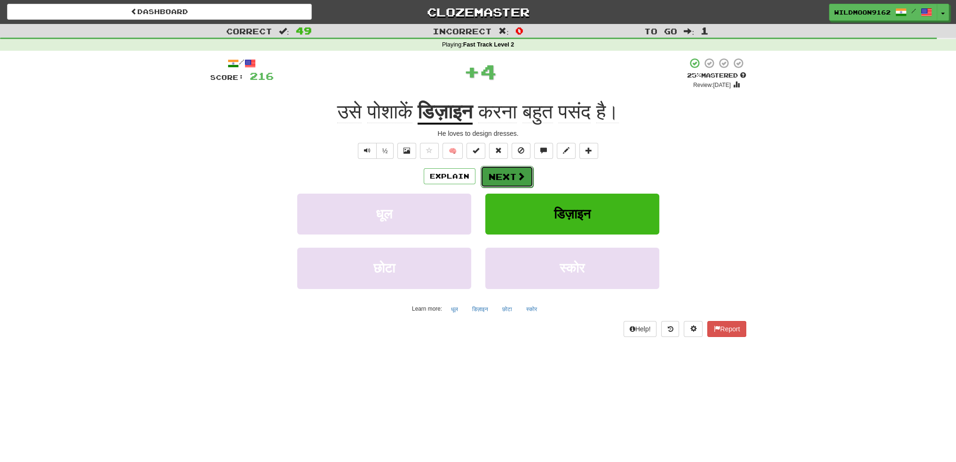
click at [508, 177] on button "Next" at bounding box center [507, 177] width 53 height 22
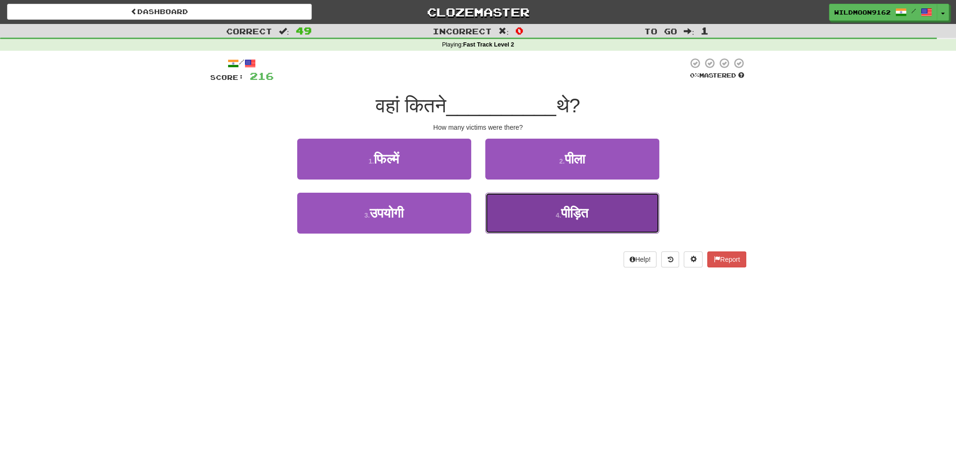
click at [561, 216] on span "पीड़ित" at bounding box center [574, 213] width 27 height 15
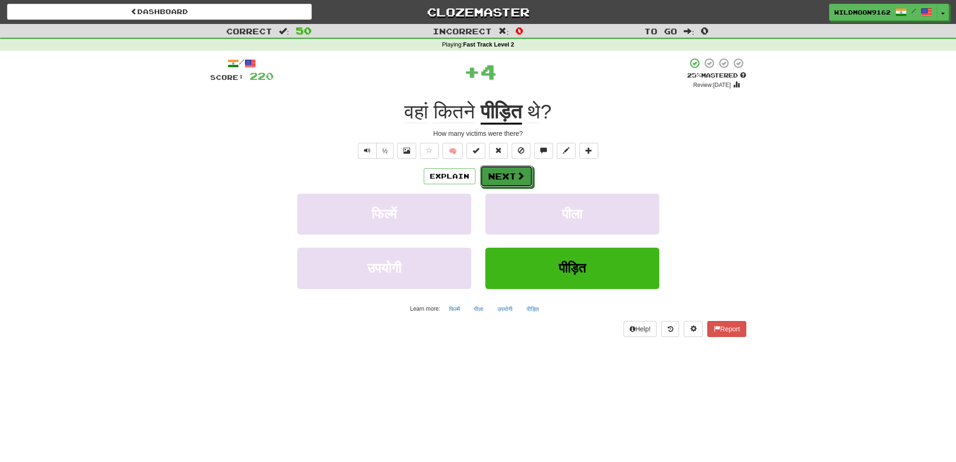
drag, startPoint x: 519, startPoint y: 178, endPoint x: 541, endPoint y: 247, distance: 72.2
click at [521, 179] on span at bounding box center [521, 176] width 8 height 8
